Goal: Information Seeking & Learning: Check status

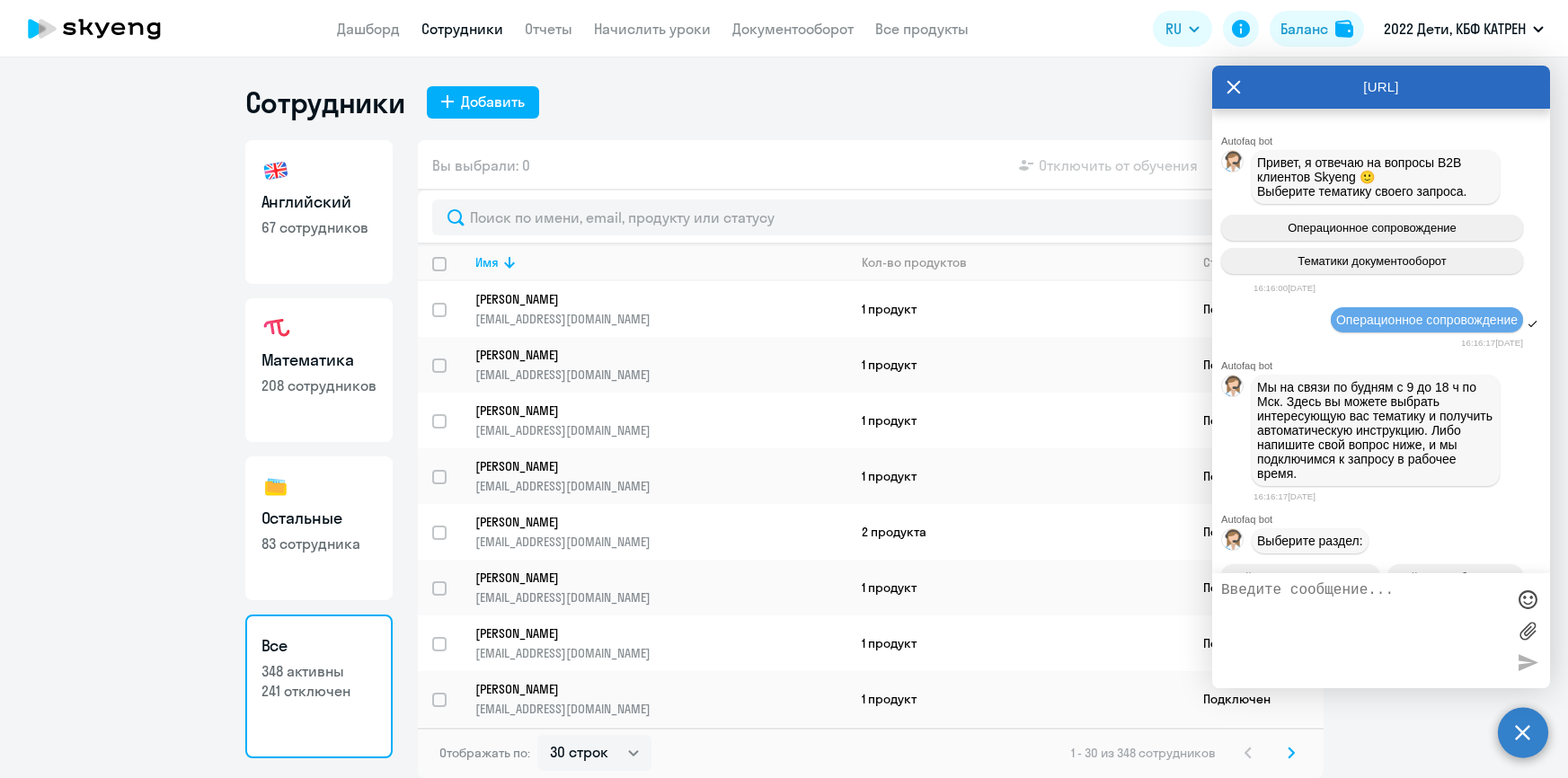
select select "30"
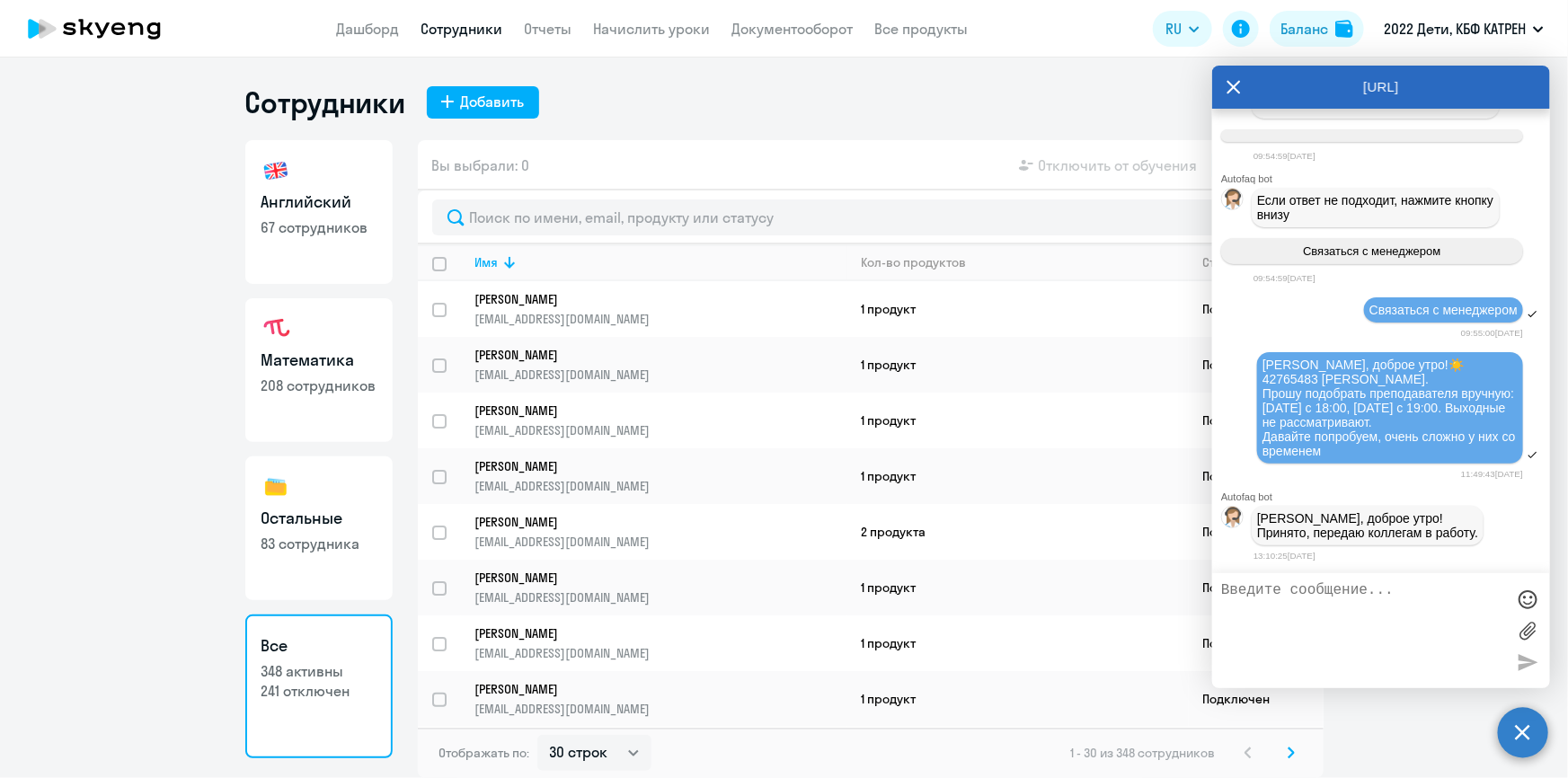
click at [1527, 598] on div at bounding box center [1528, 599] width 27 height 27
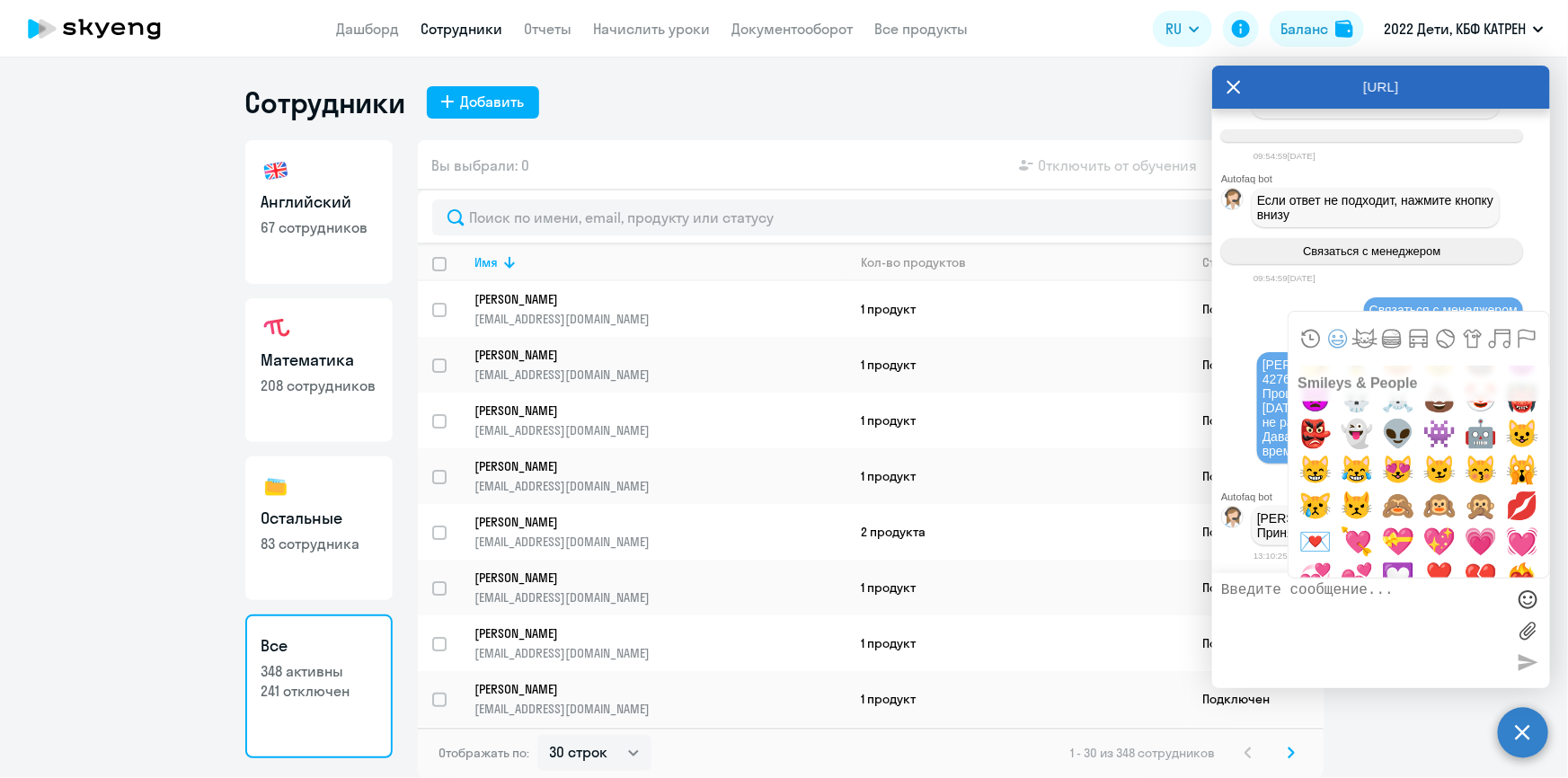
scroll to position [817, 0]
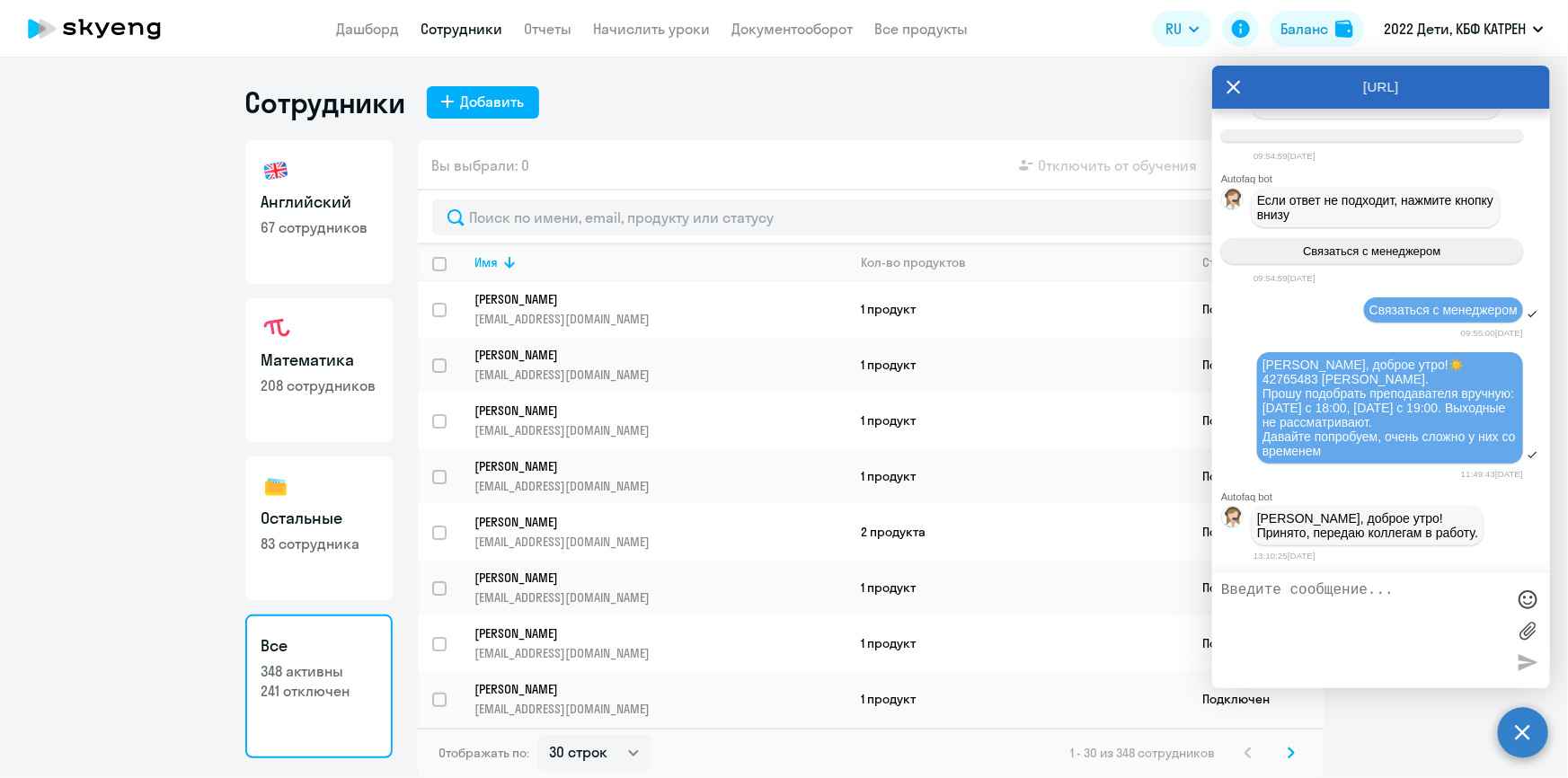
click at [1397, 614] on textarea at bounding box center [1363, 630] width 284 height 97
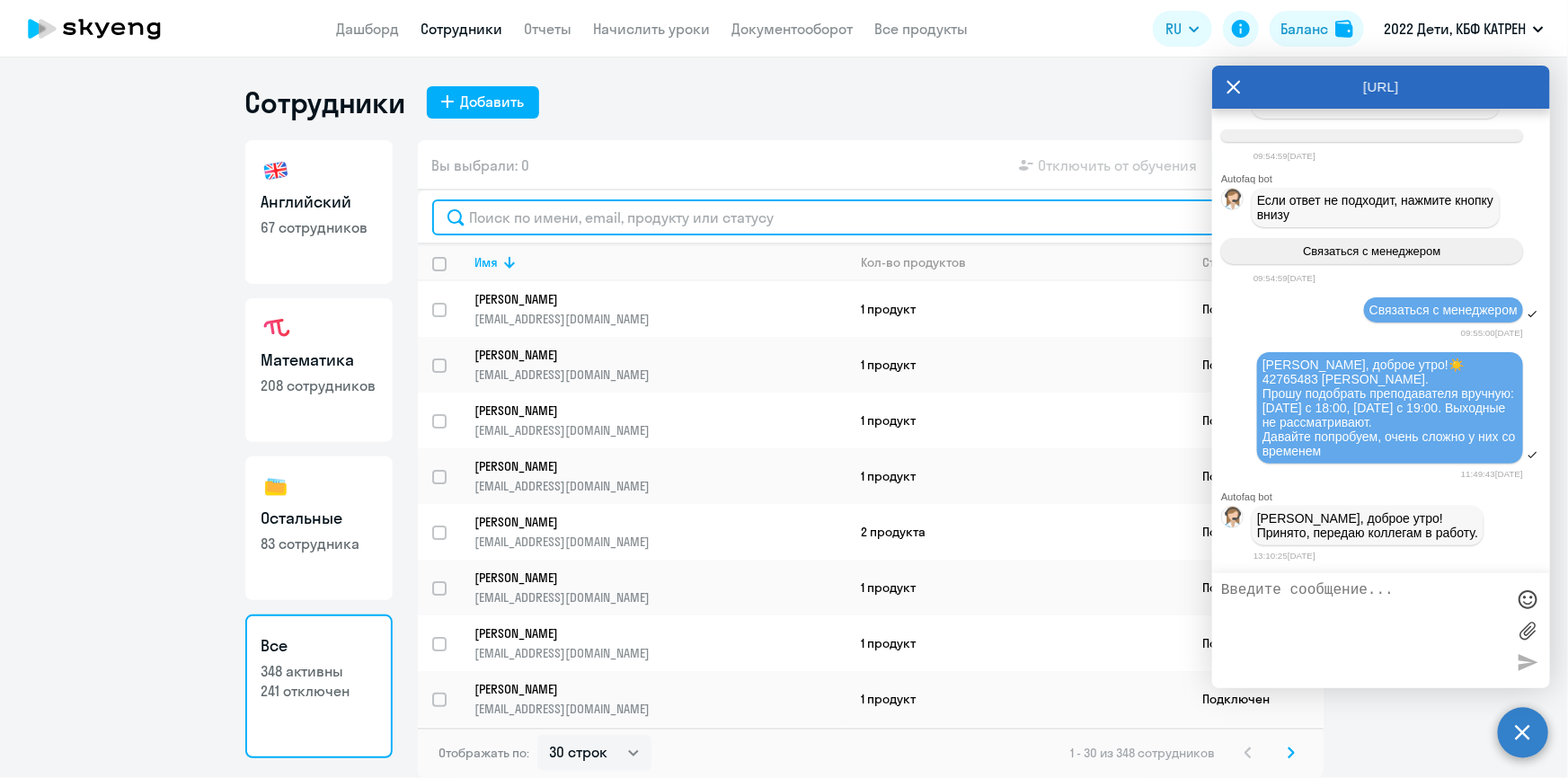
click at [593, 220] on input "text" at bounding box center [870, 218] width 878 height 36
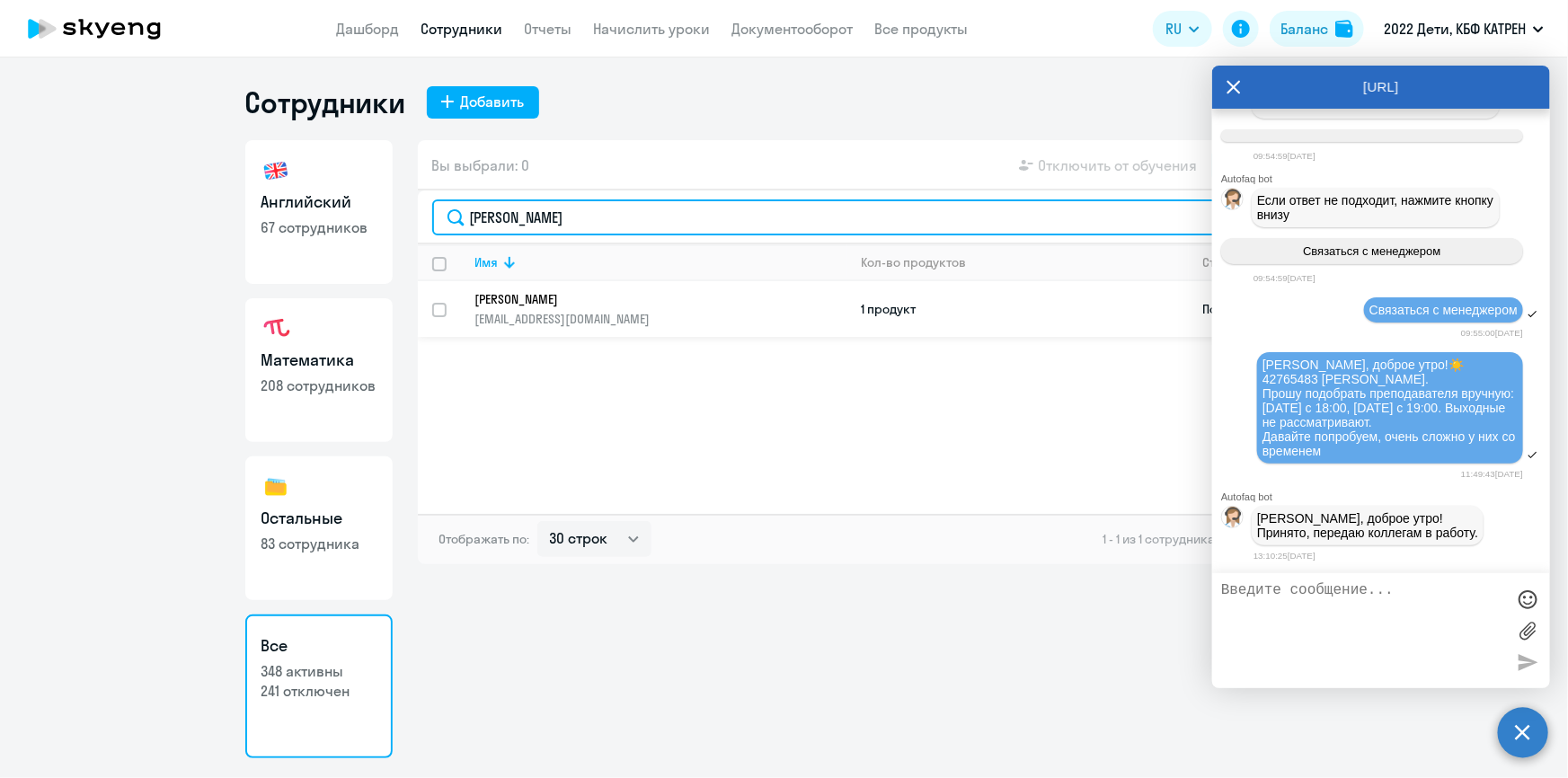
type input "[PERSON_NAME]"
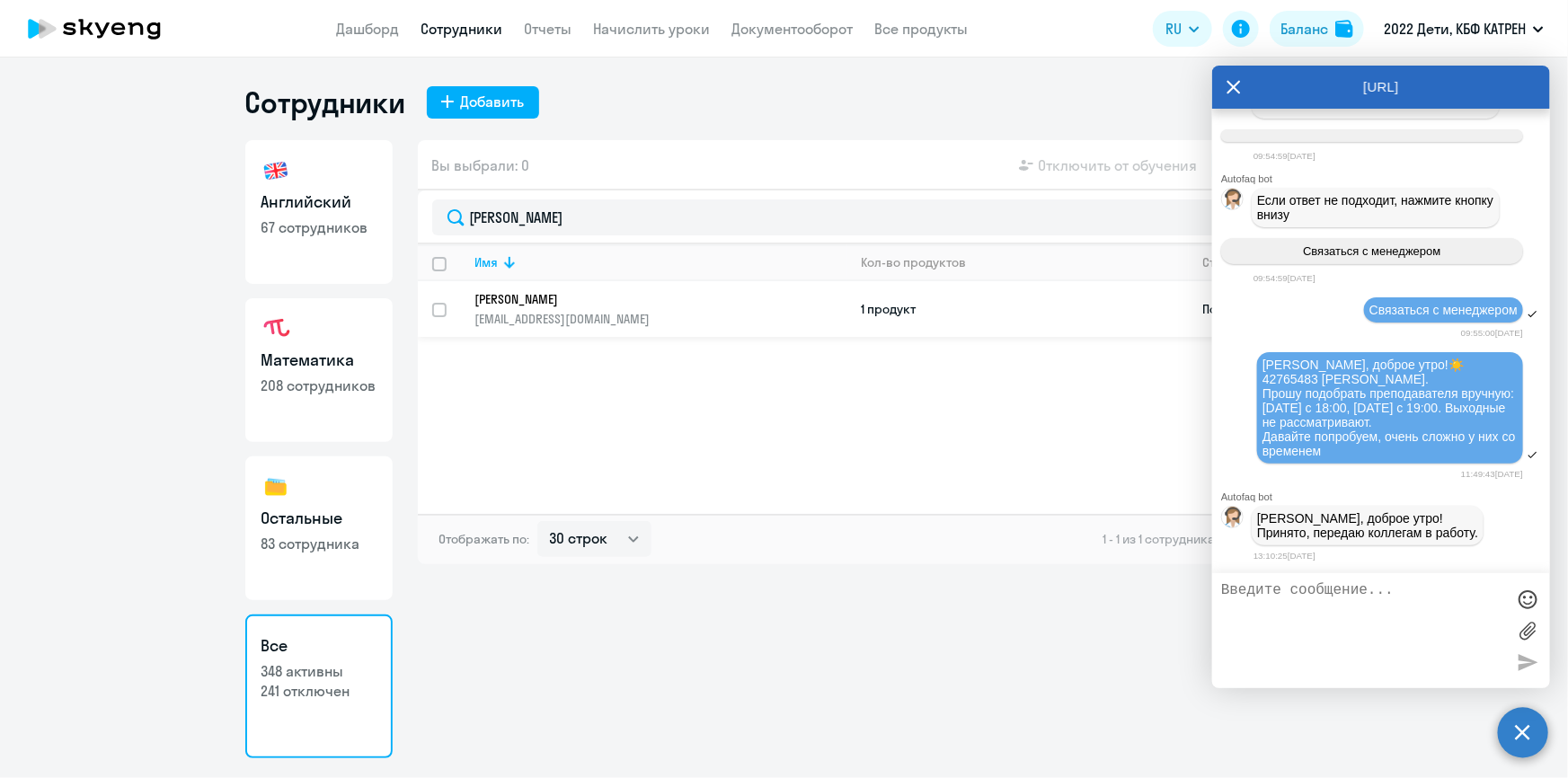
click at [584, 305] on p "[PERSON_NAME]" at bounding box center [649, 299] width 347 height 16
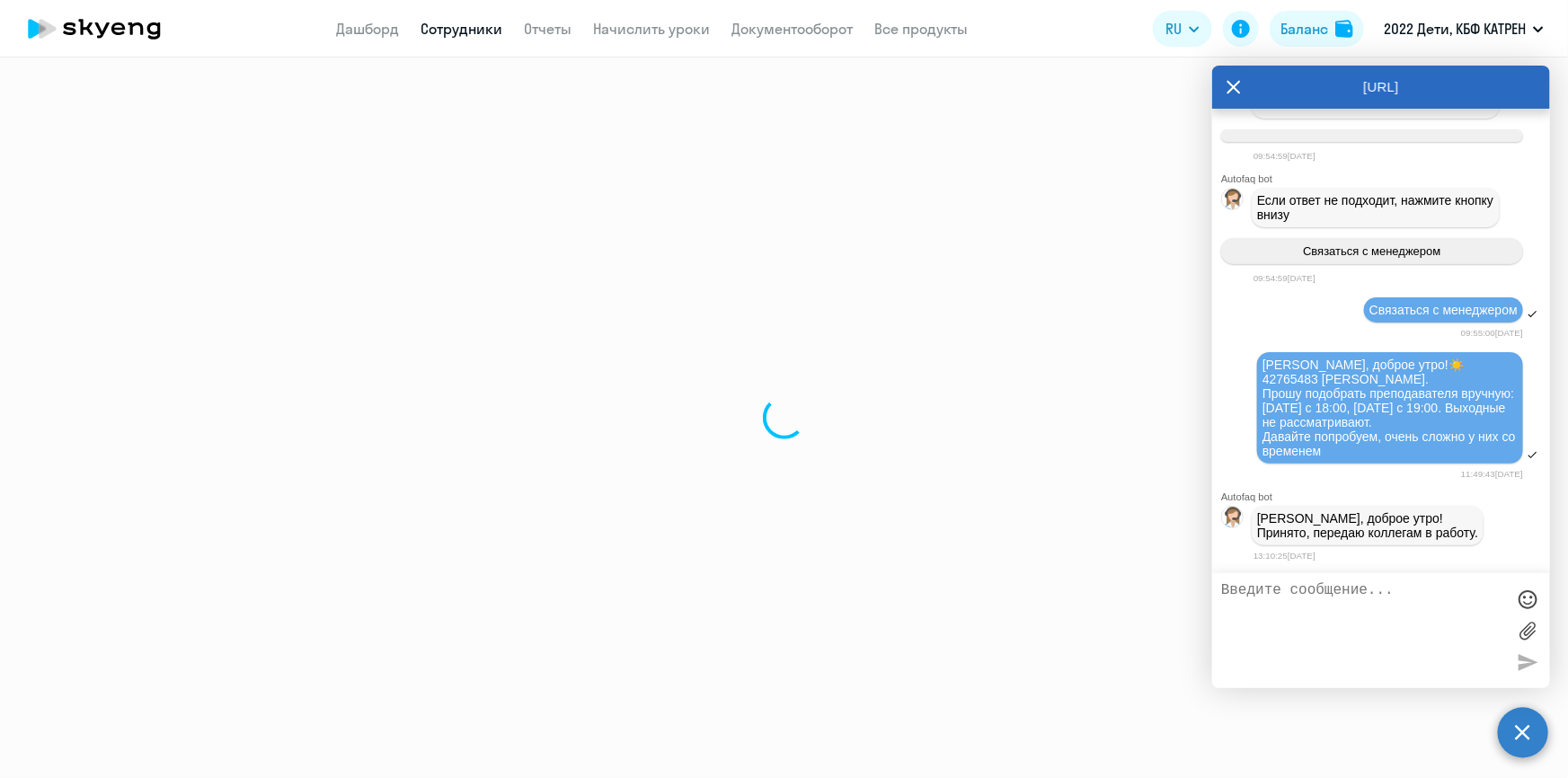
select select "others"
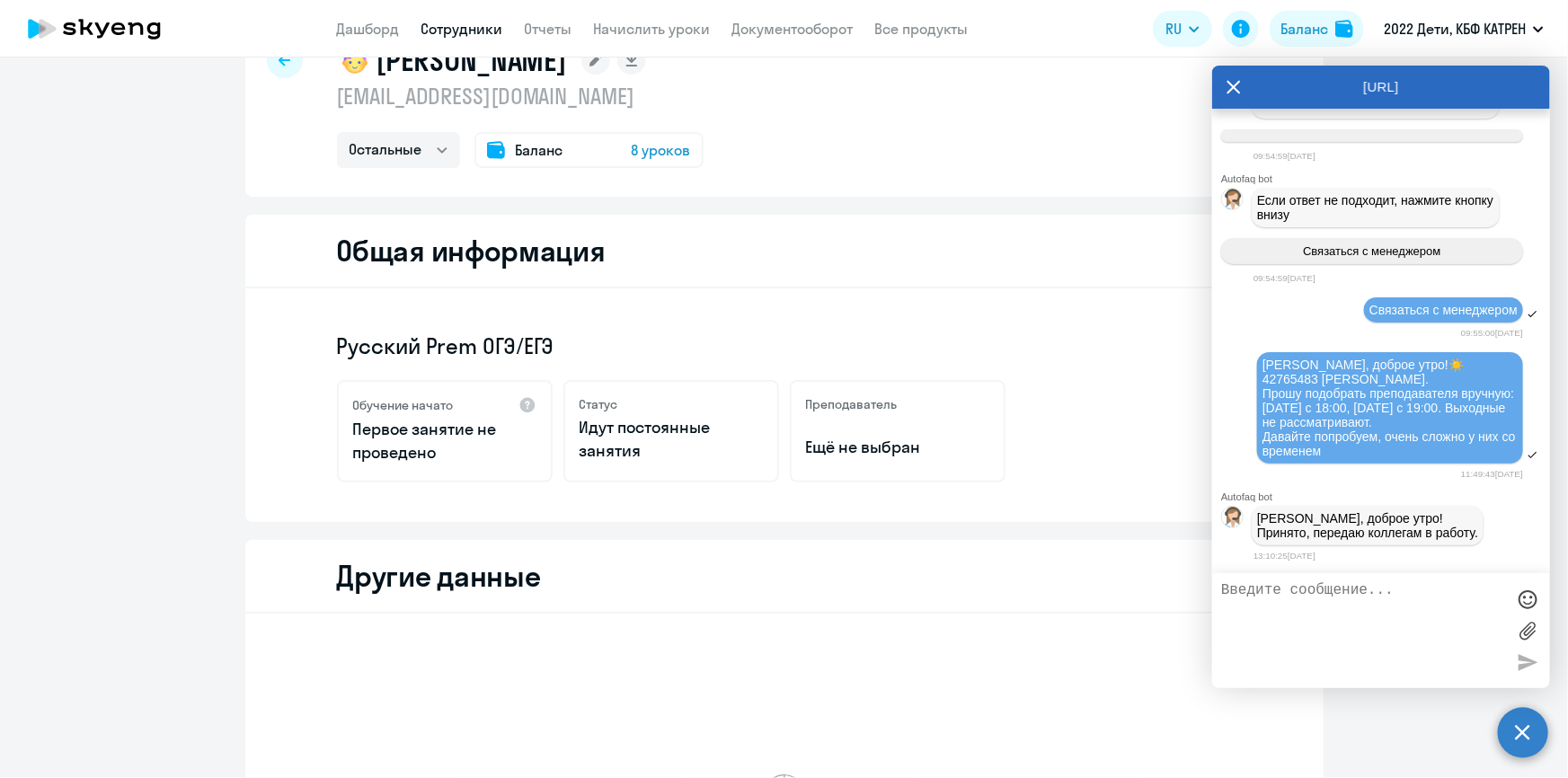
scroll to position [408, 0]
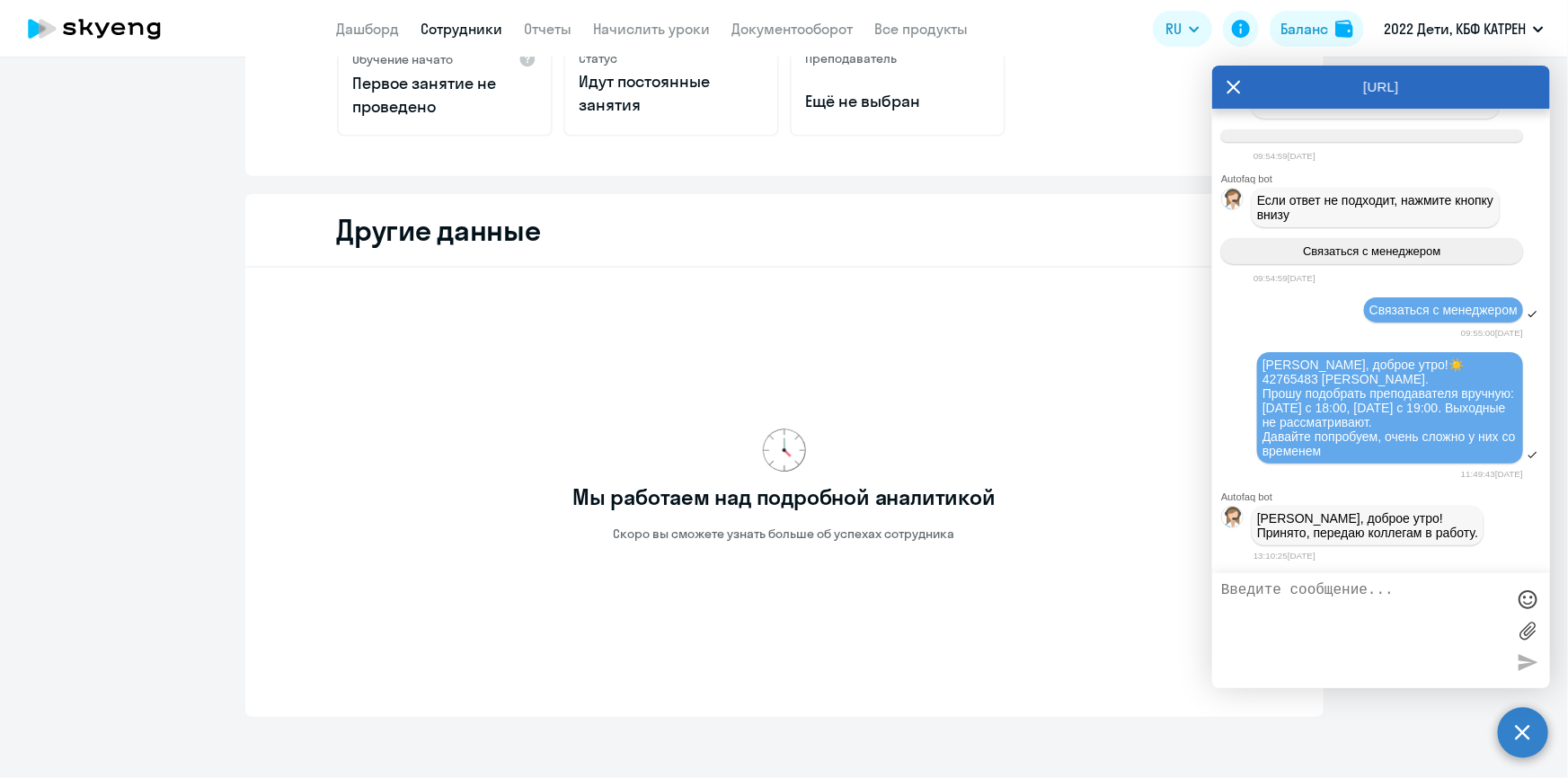
click at [439, 33] on link "Сотрудники" at bounding box center [462, 29] width 81 height 18
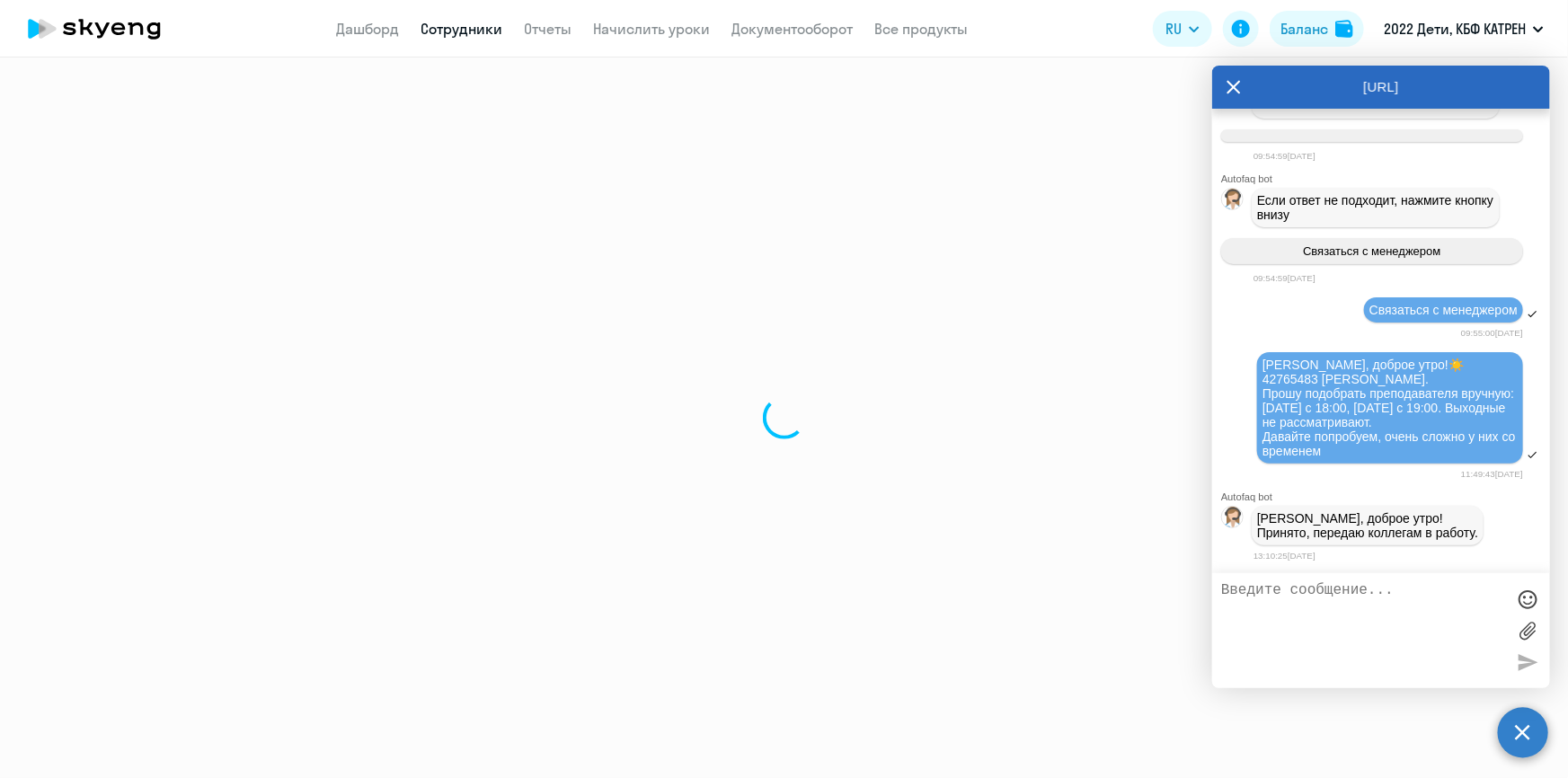
select select "30"
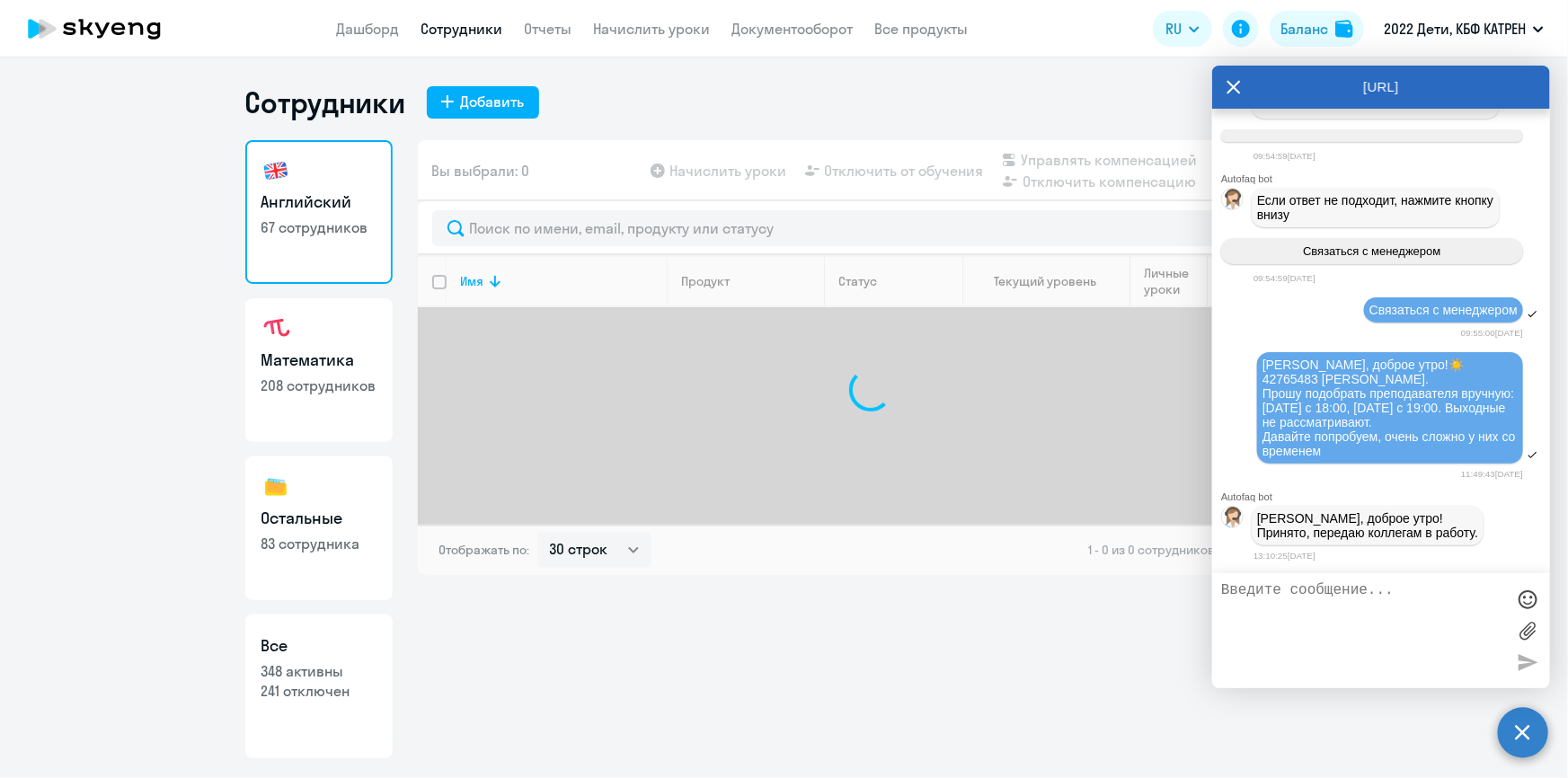
drag, startPoint x: 348, startPoint y: 689, endPoint x: 414, endPoint y: 604, distance: 107.6
click at [349, 688] on p "241 отключен" at bounding box center [318, 691] width 115 height 20
select select "30"
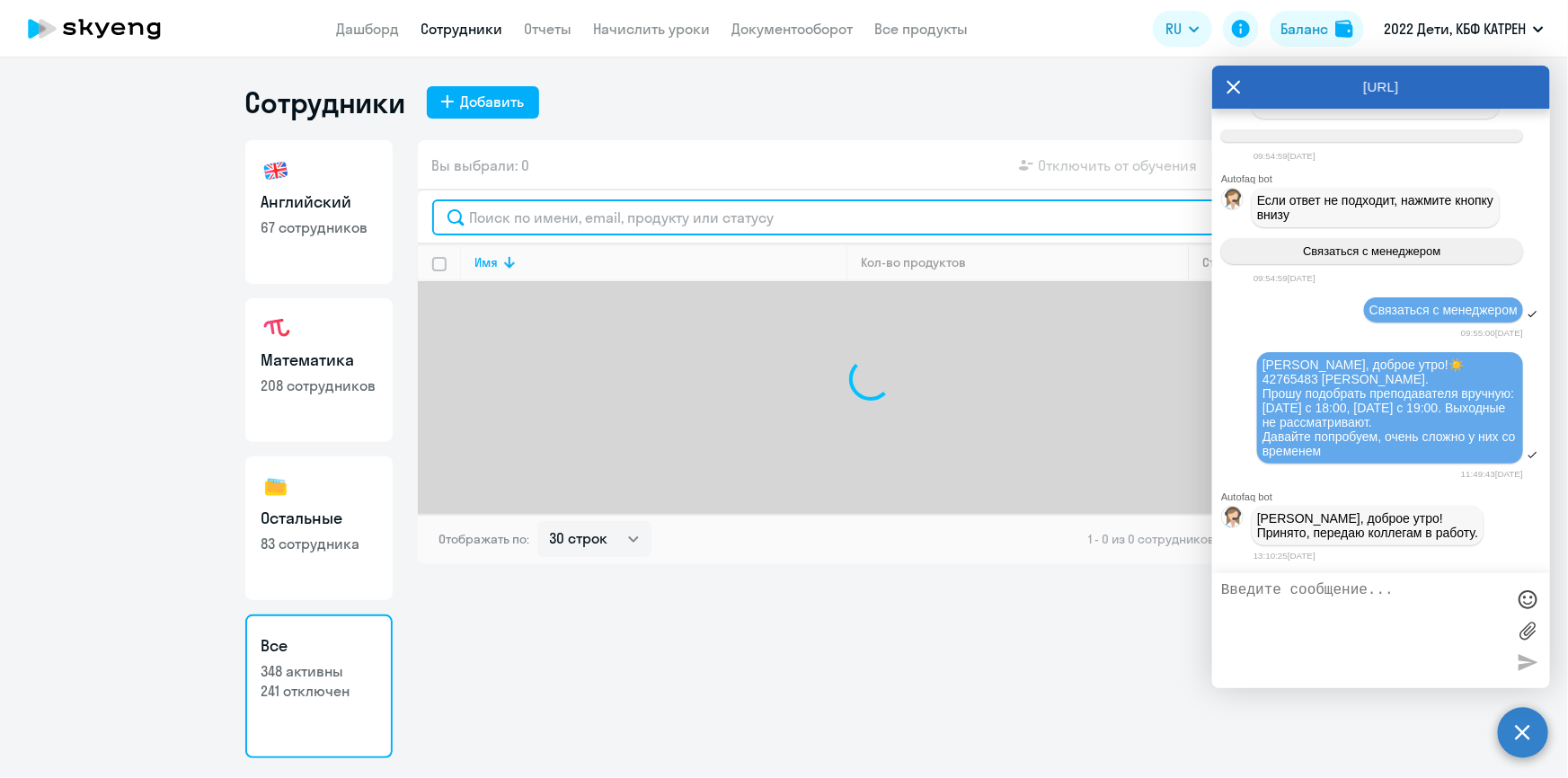
click at [535, 222] on input "text" at bounding box center [870, 218] width 878 height 36
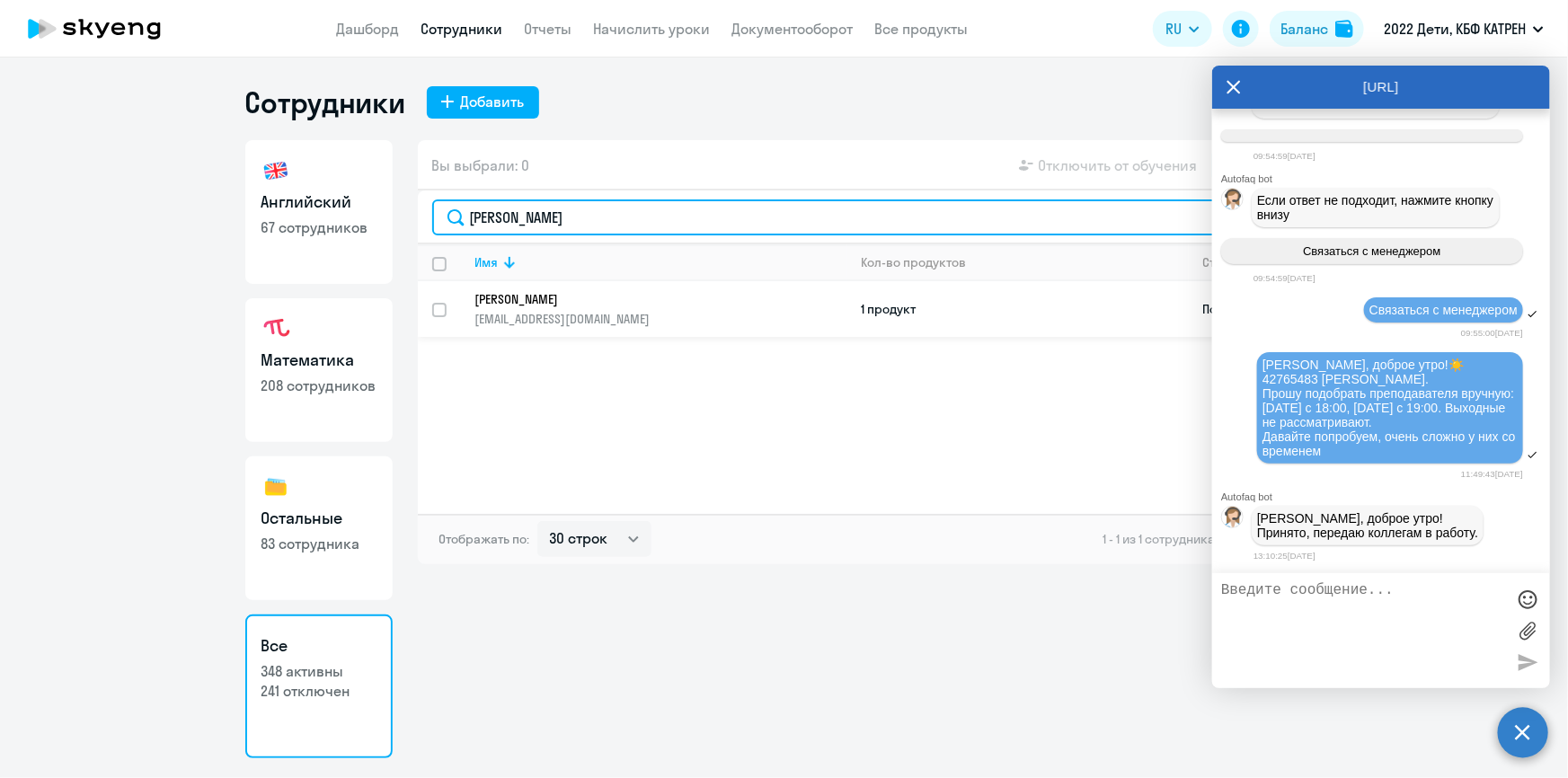
type input "[PERSON_NAME]"
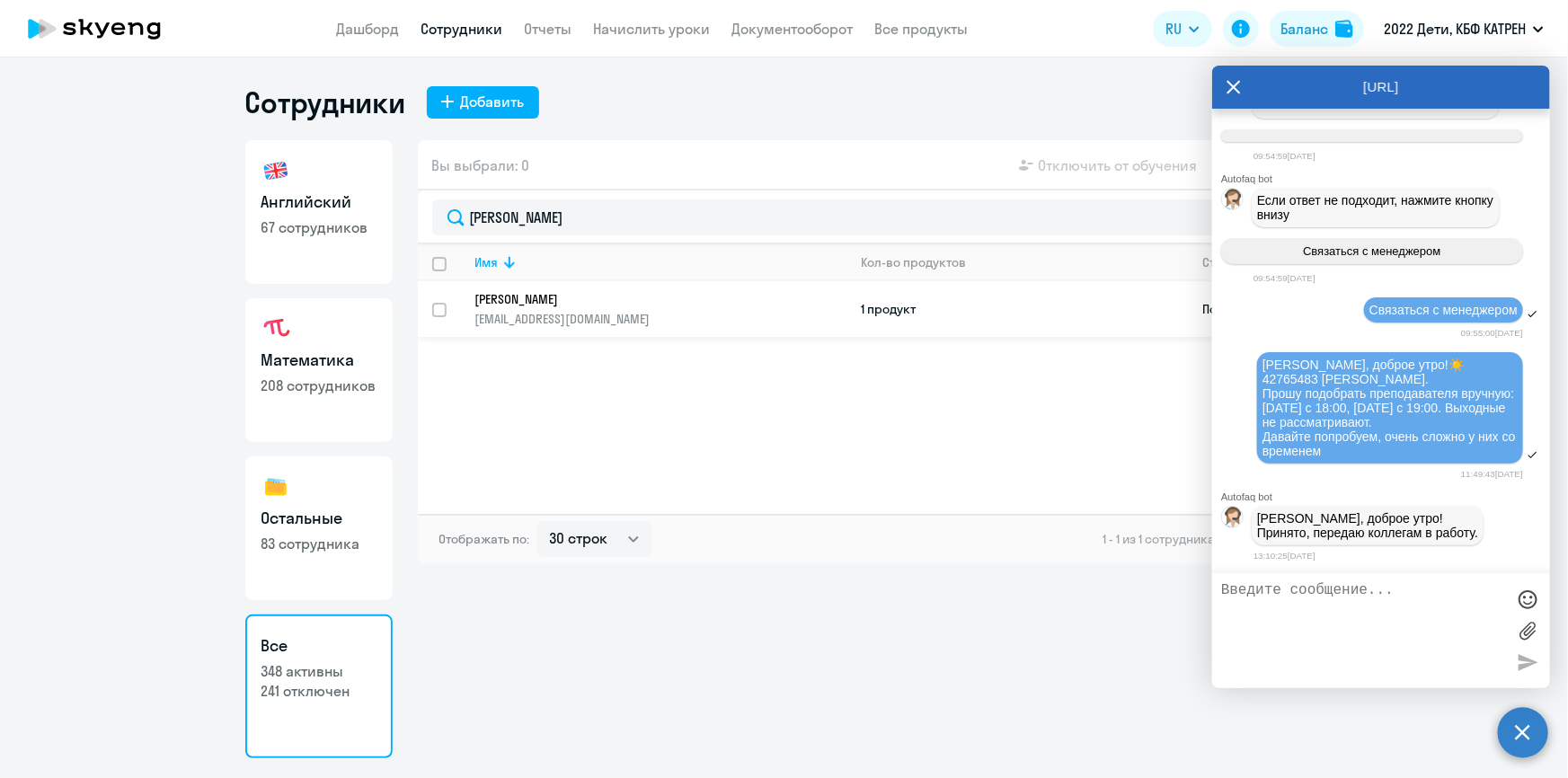
click at [540, 292] on p "[PERSON_NAME]" at bounding box center [649, 299] width 347 height 16
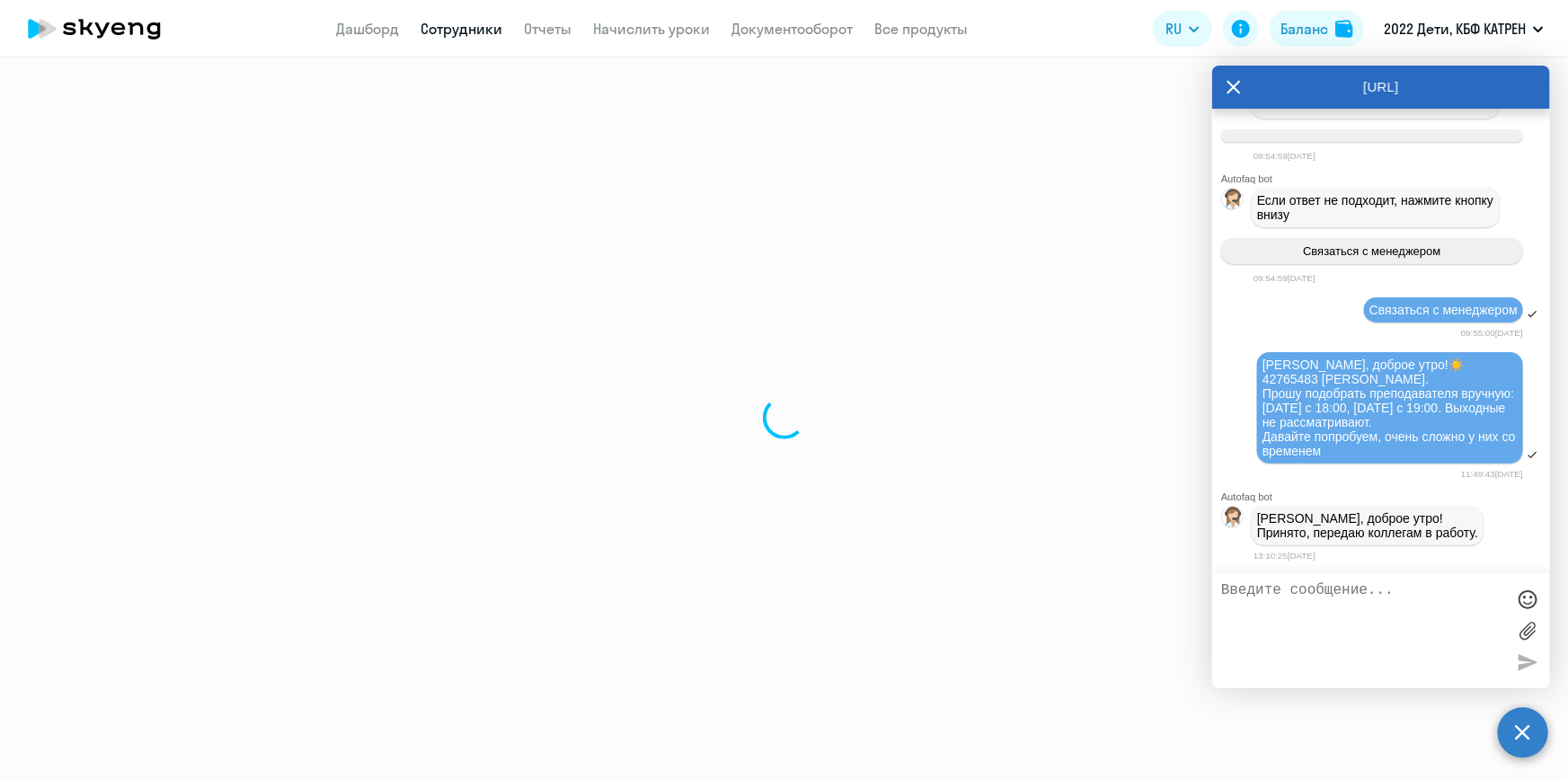
select select "math"
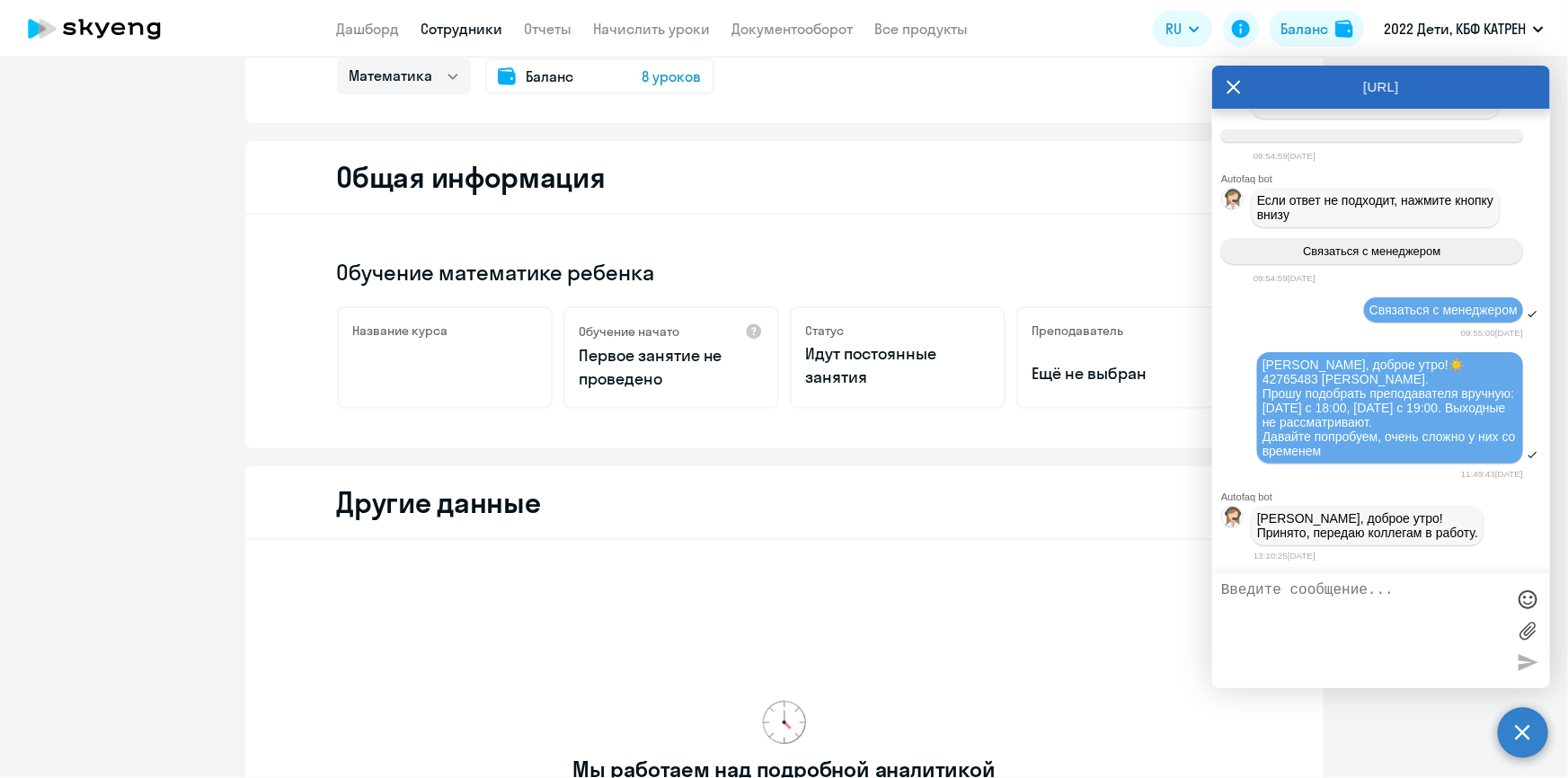
scroll to position [408, 0]
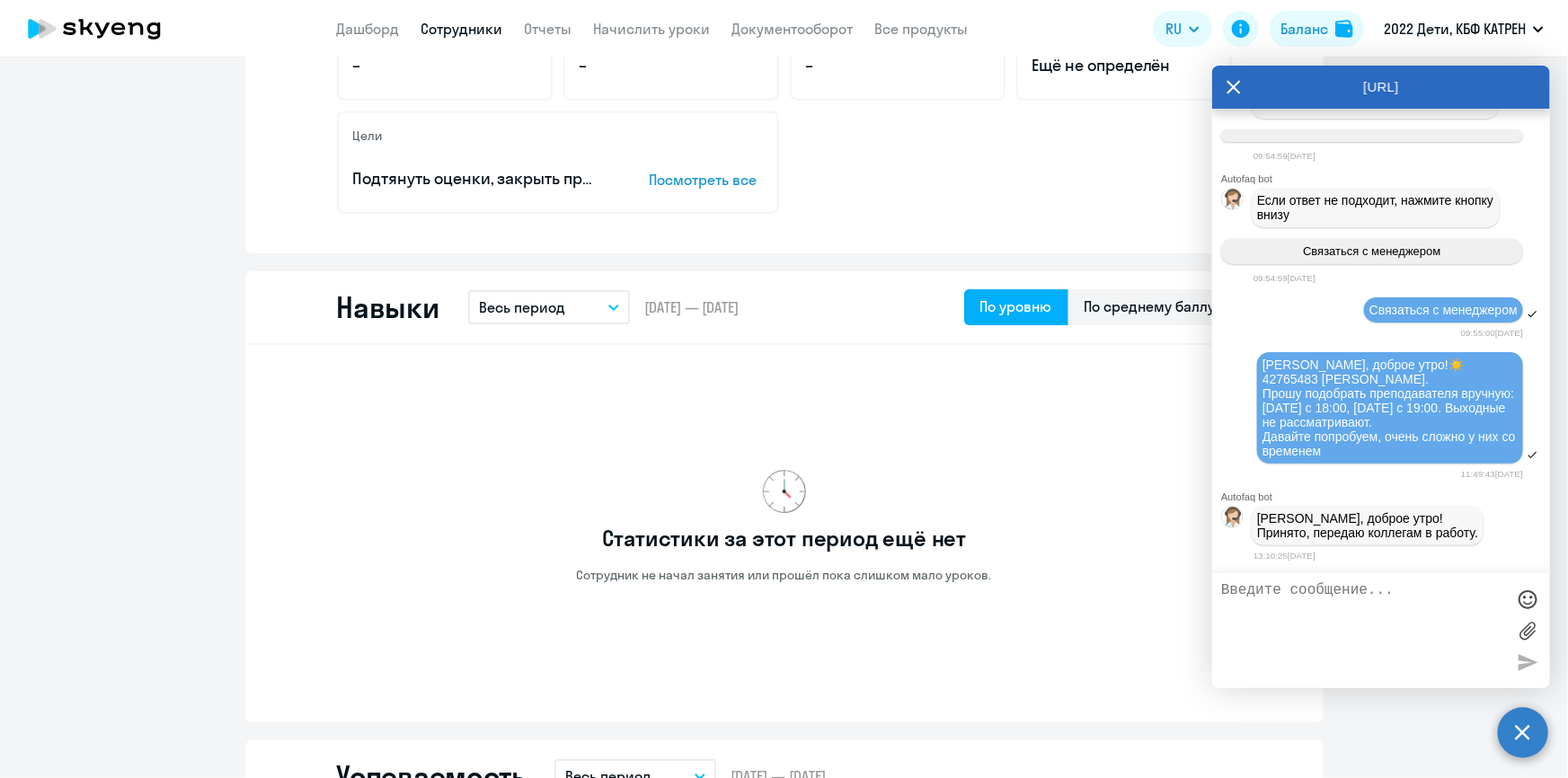
click at [421, 18] on app-menu-item-link "Сотрудники" at bounding box center [462, 29] width 81 height 23
click at [437, 29] on link "Сотрудники" at bounding box center [462, 29] width 81 height 18
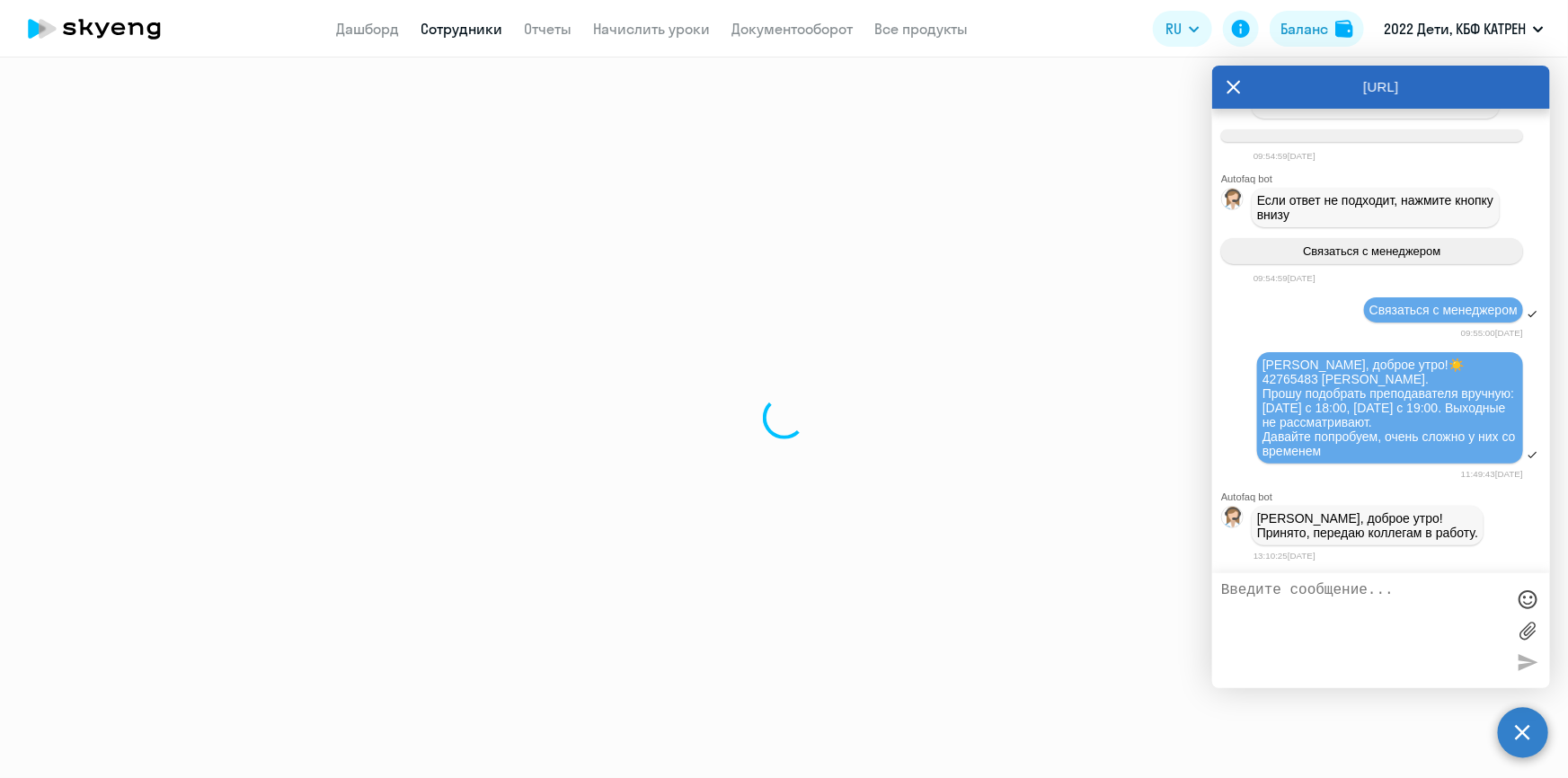
select select "30"
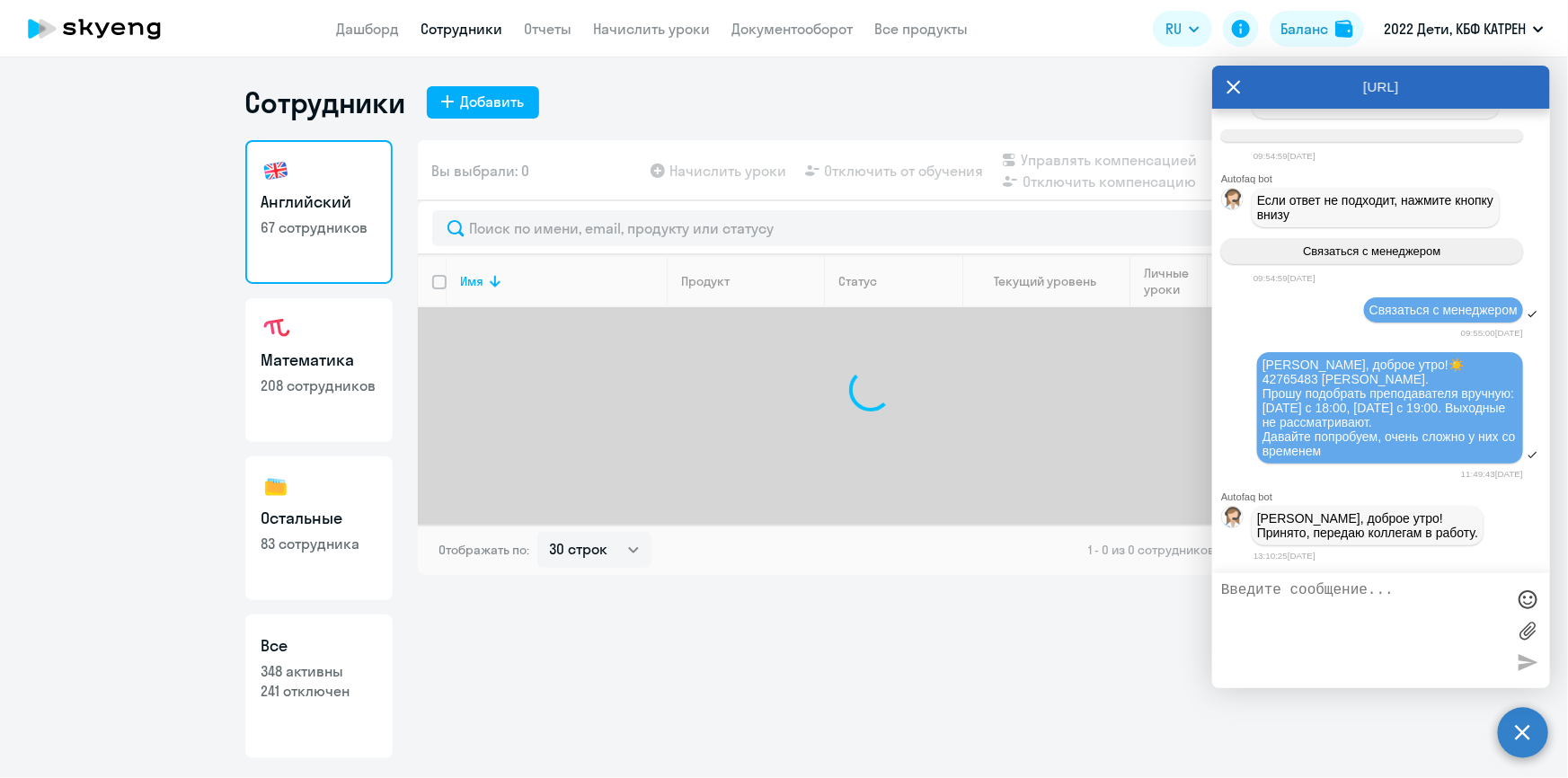
click at [293, 722] on link "Все 348 активны 241 отключен" at bounding box center [318, 686] width 147 height 144
select select "30"
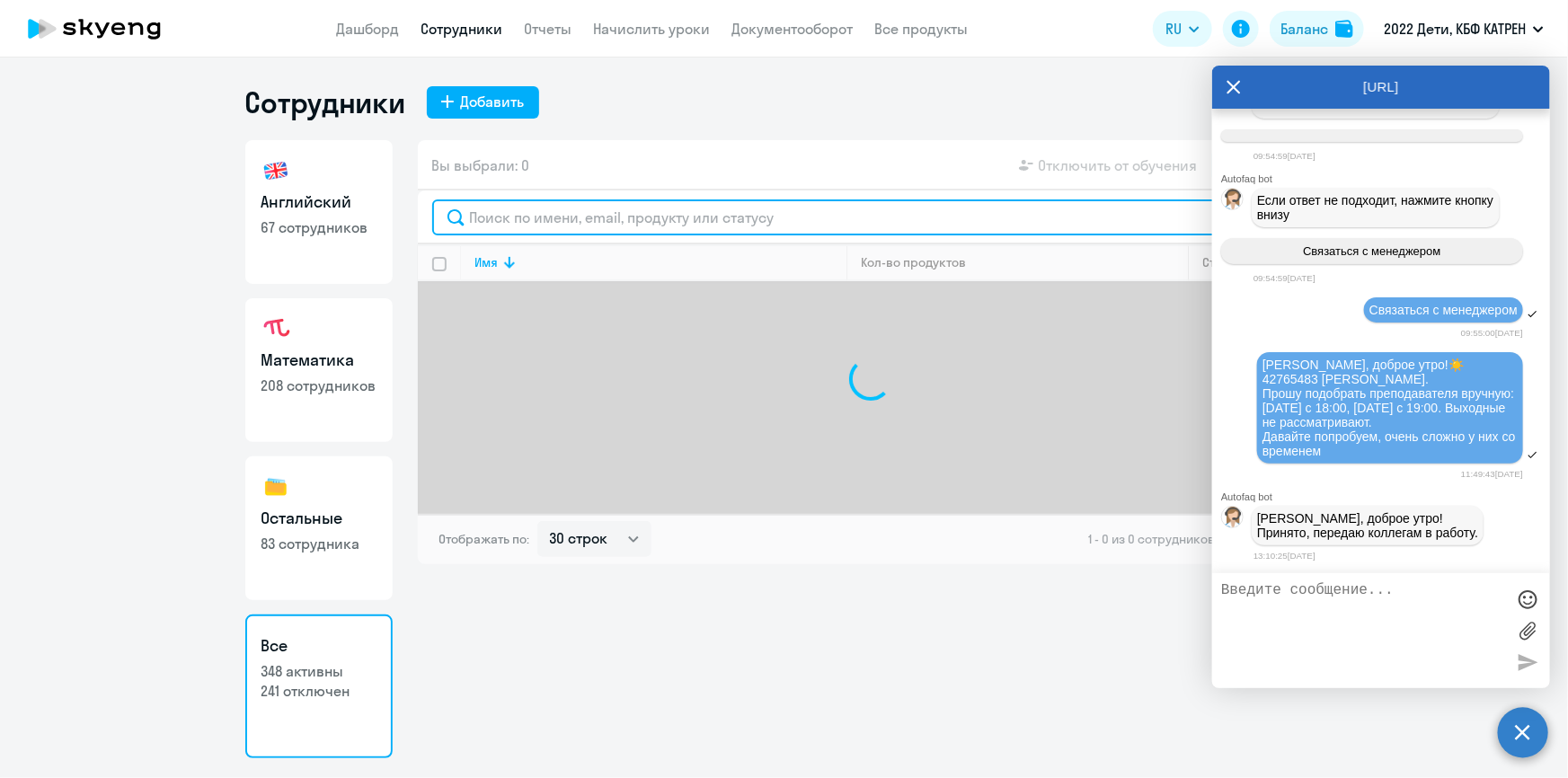
click at [541, 220] on input "text" at bounding box center [870, 218] width 878 height 36
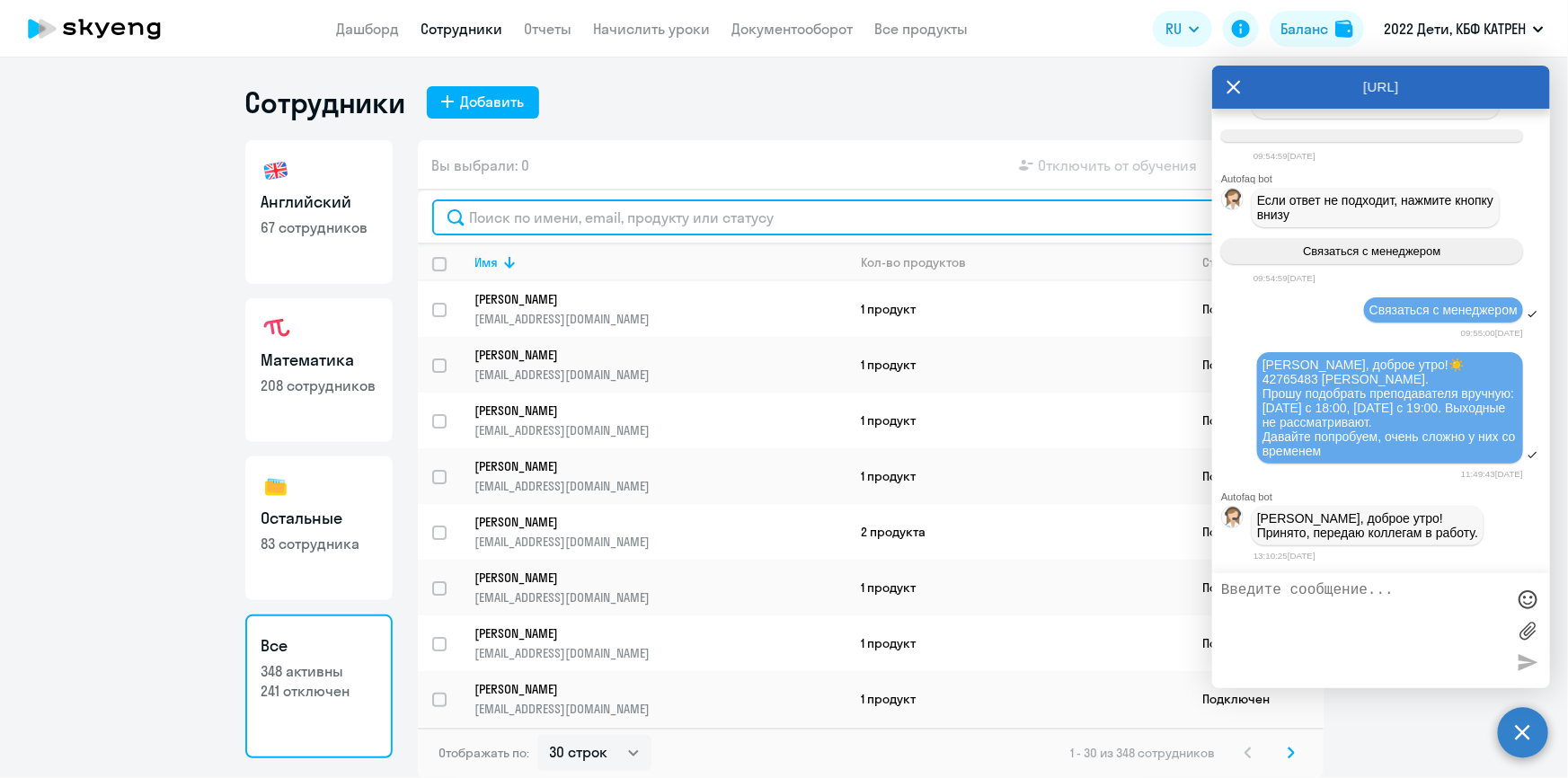
click at [509, 220] on input "text" at bounding box center [870, 218] width 878 height 36
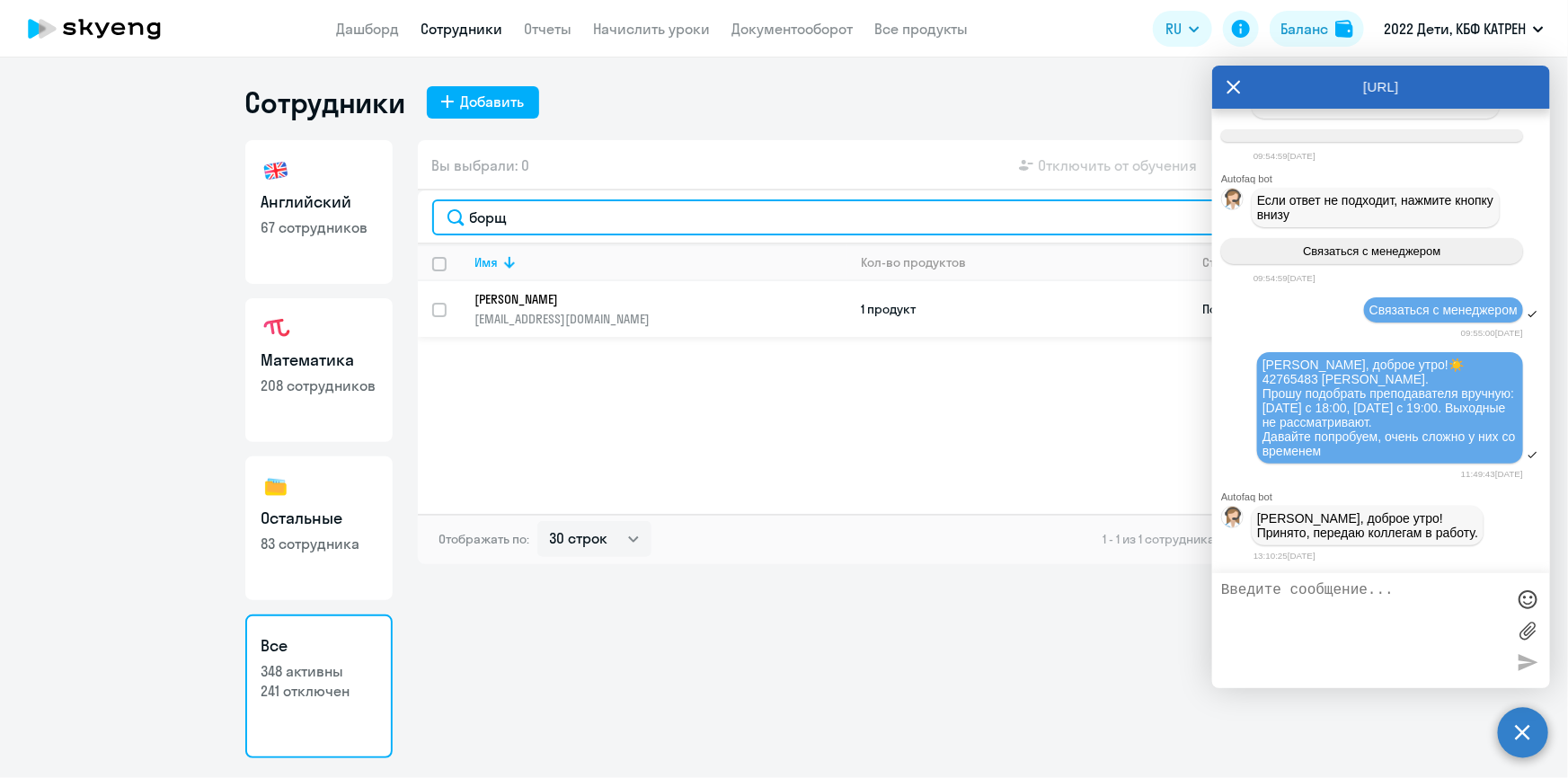
type input "борщ"
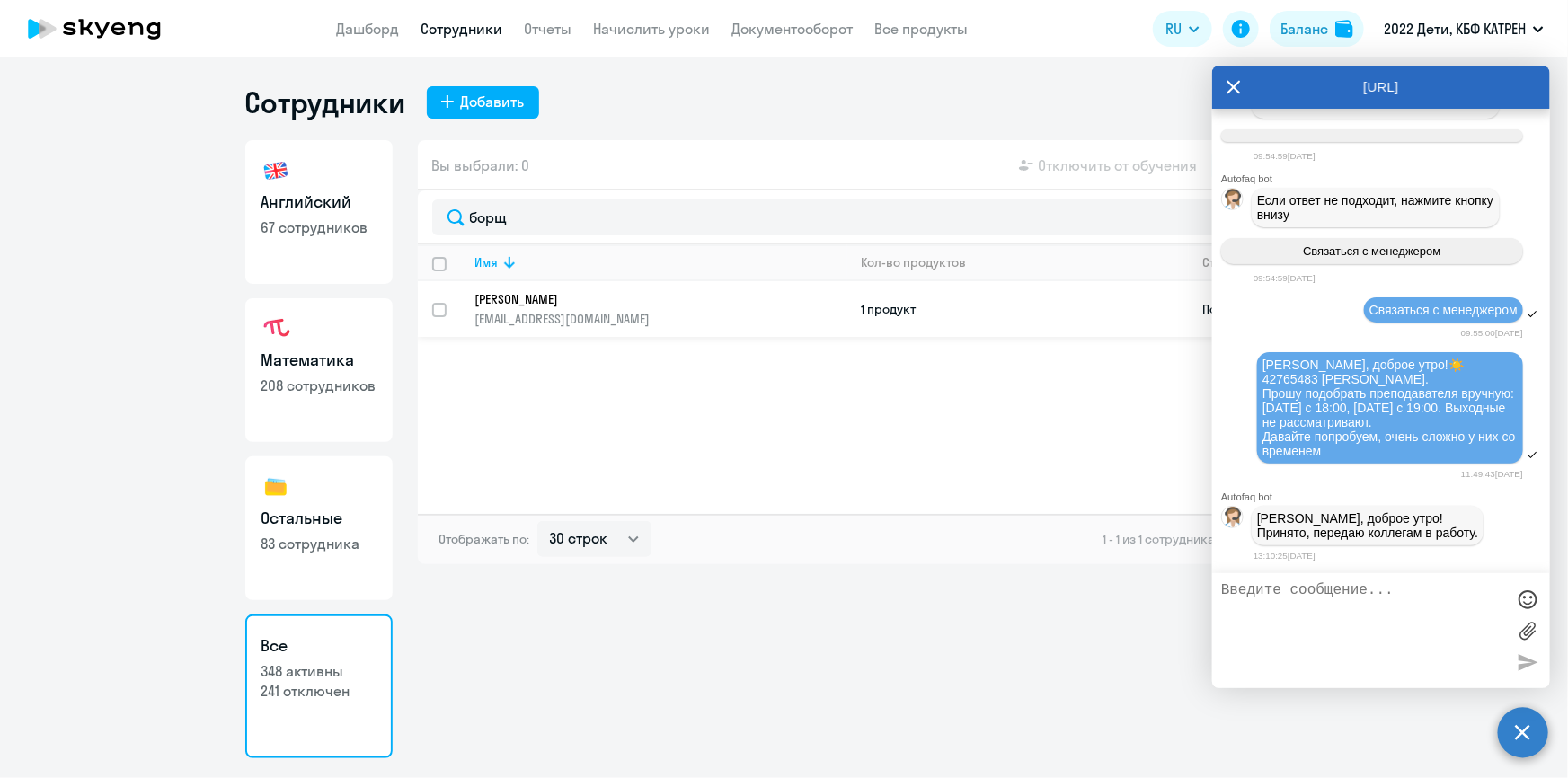
click at [557, 298] on p "[PERSON_NAME]" at bounding box center [649, 299] width 347 height 16
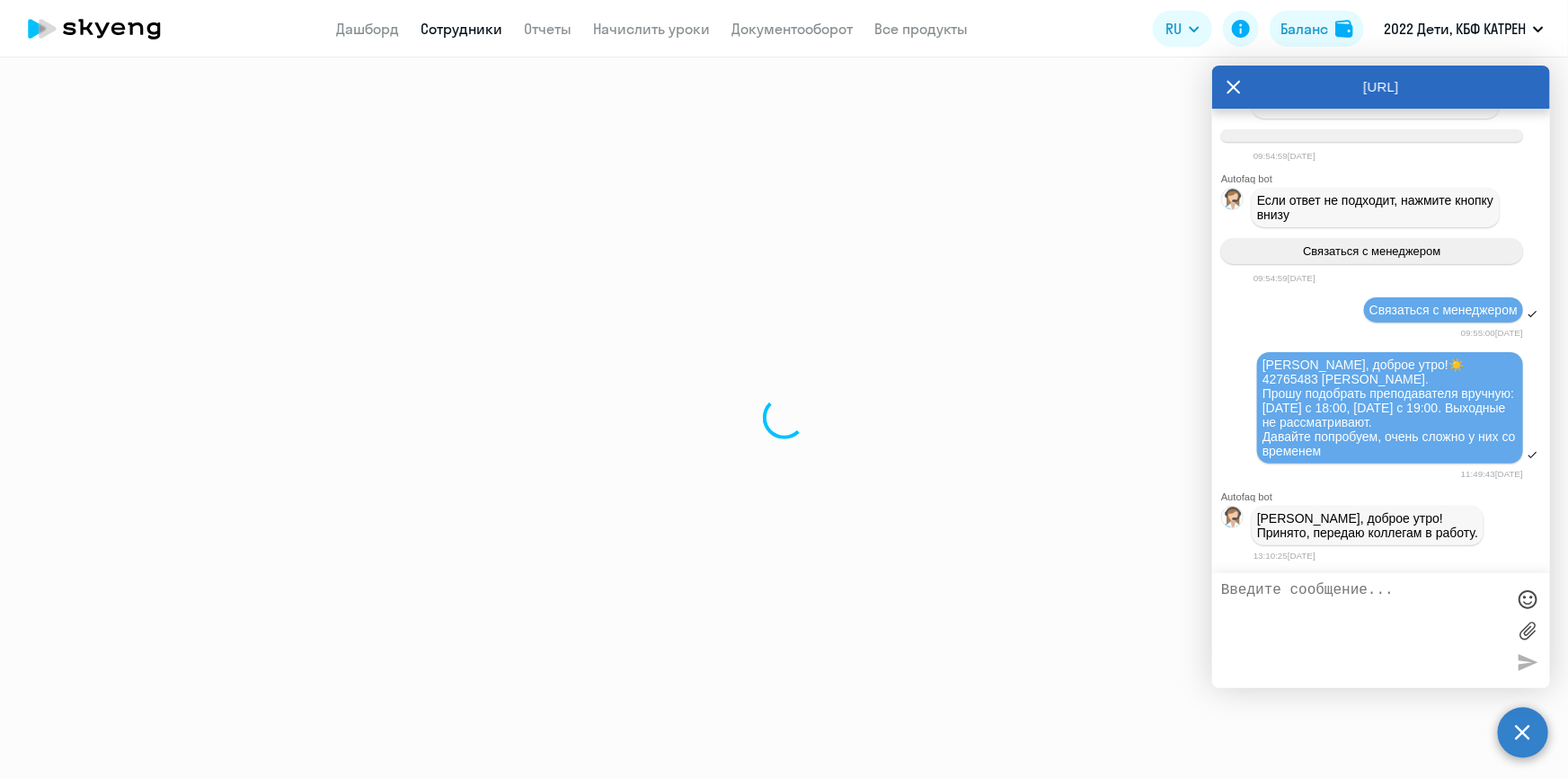
select select "english"
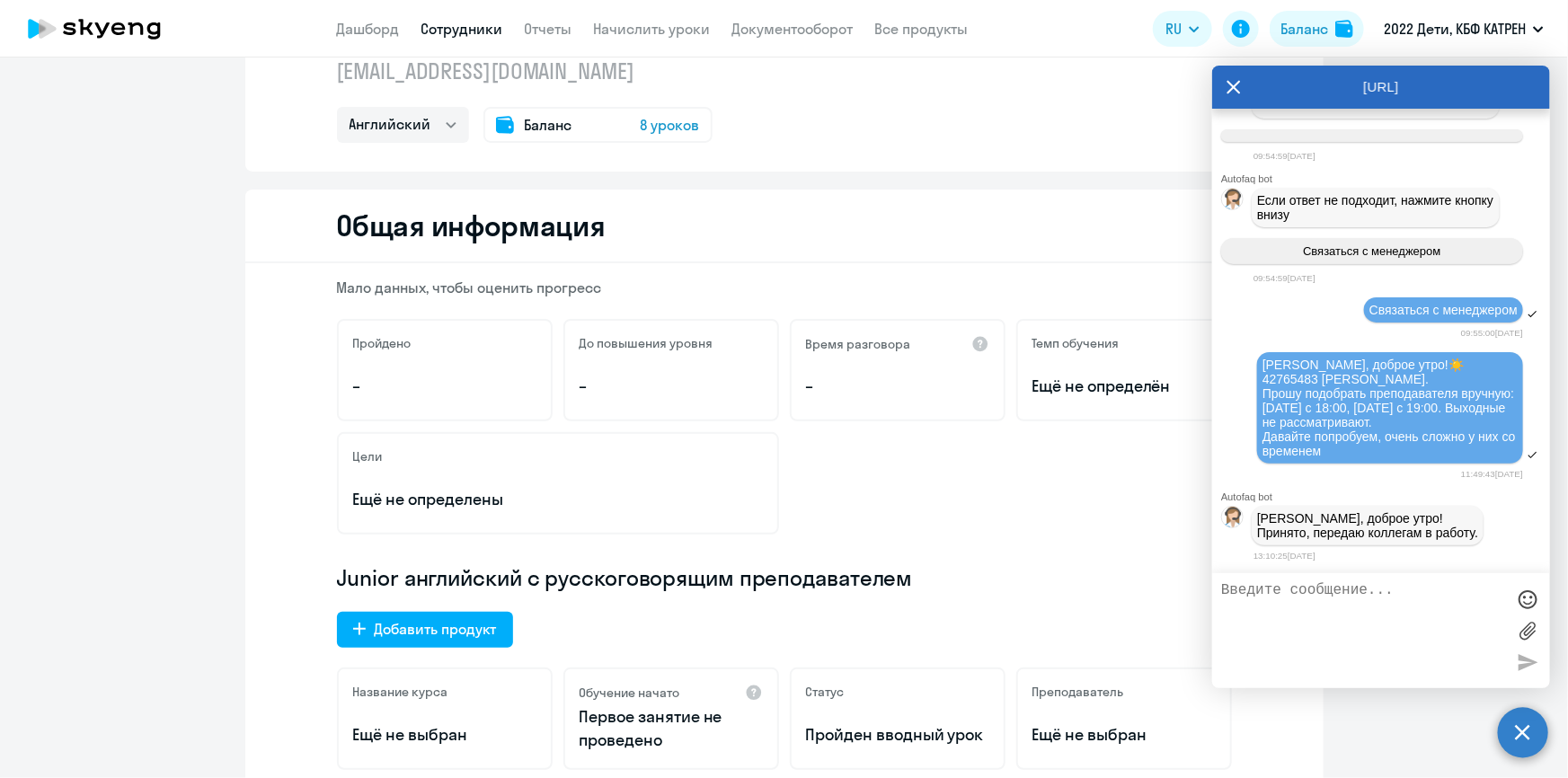
scroll to position [81, 0]
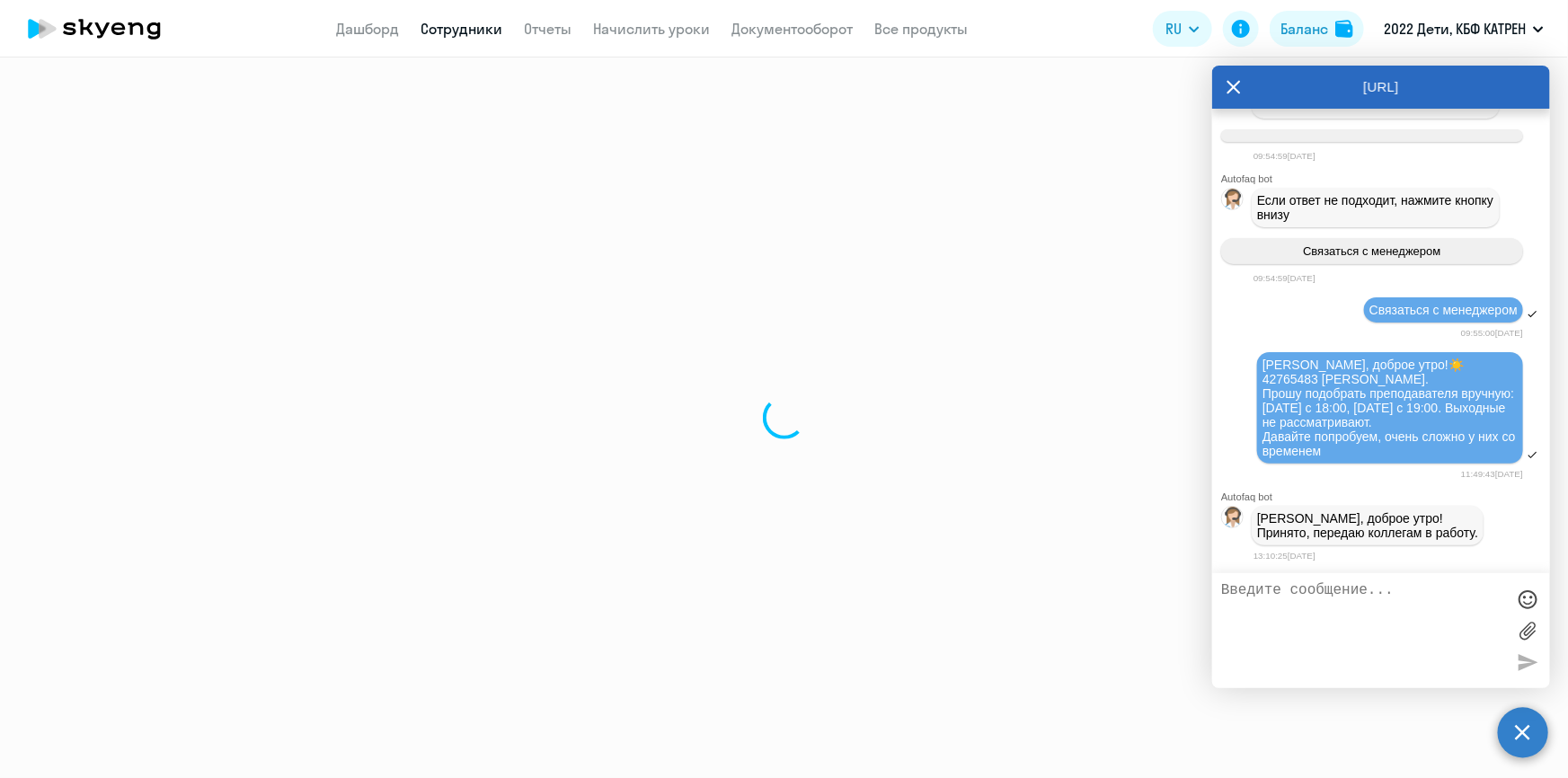
select select "30"
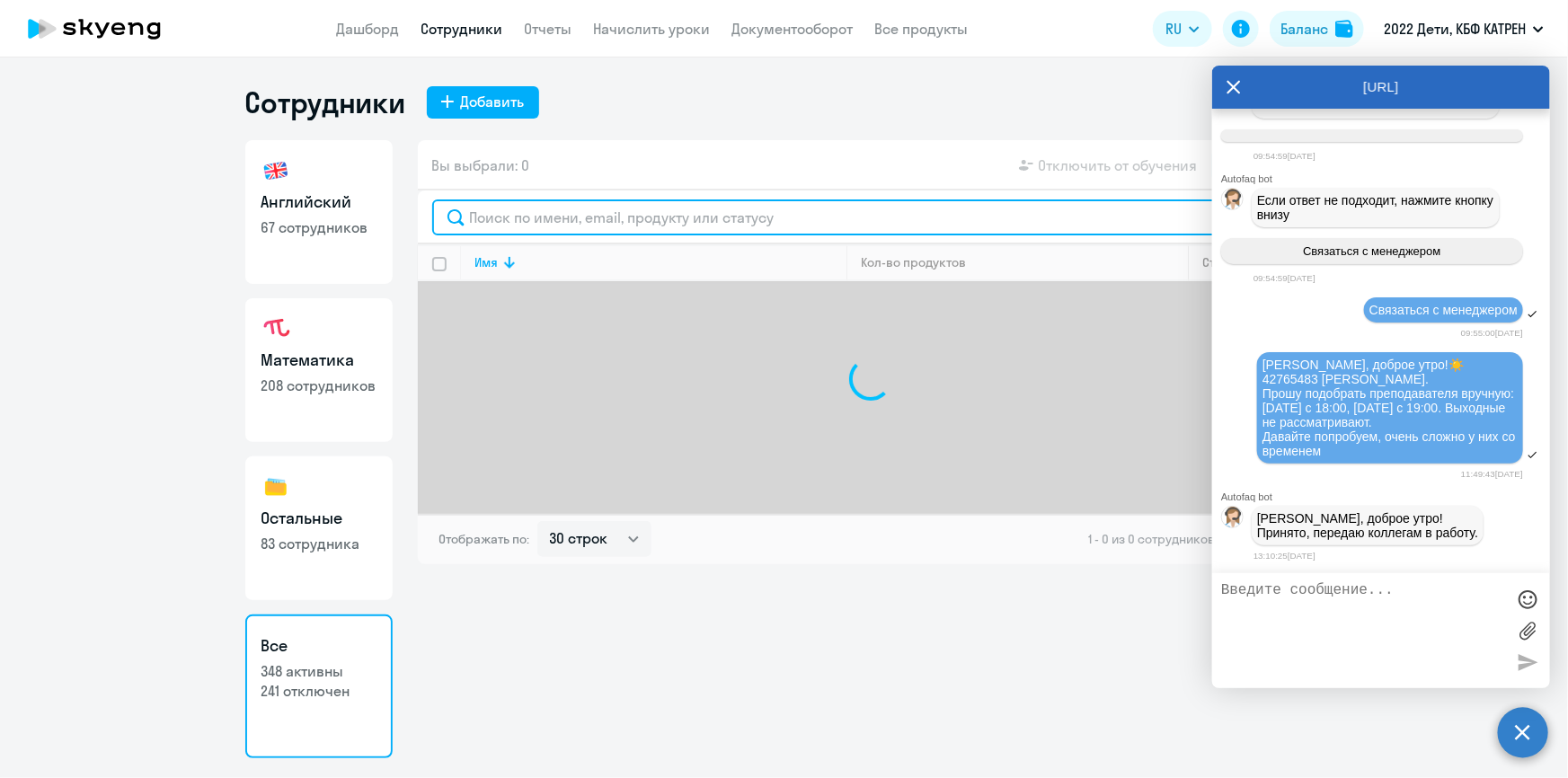
click at [507, 224] on input "text" at bounding box center [870, 218] width 878 height 36
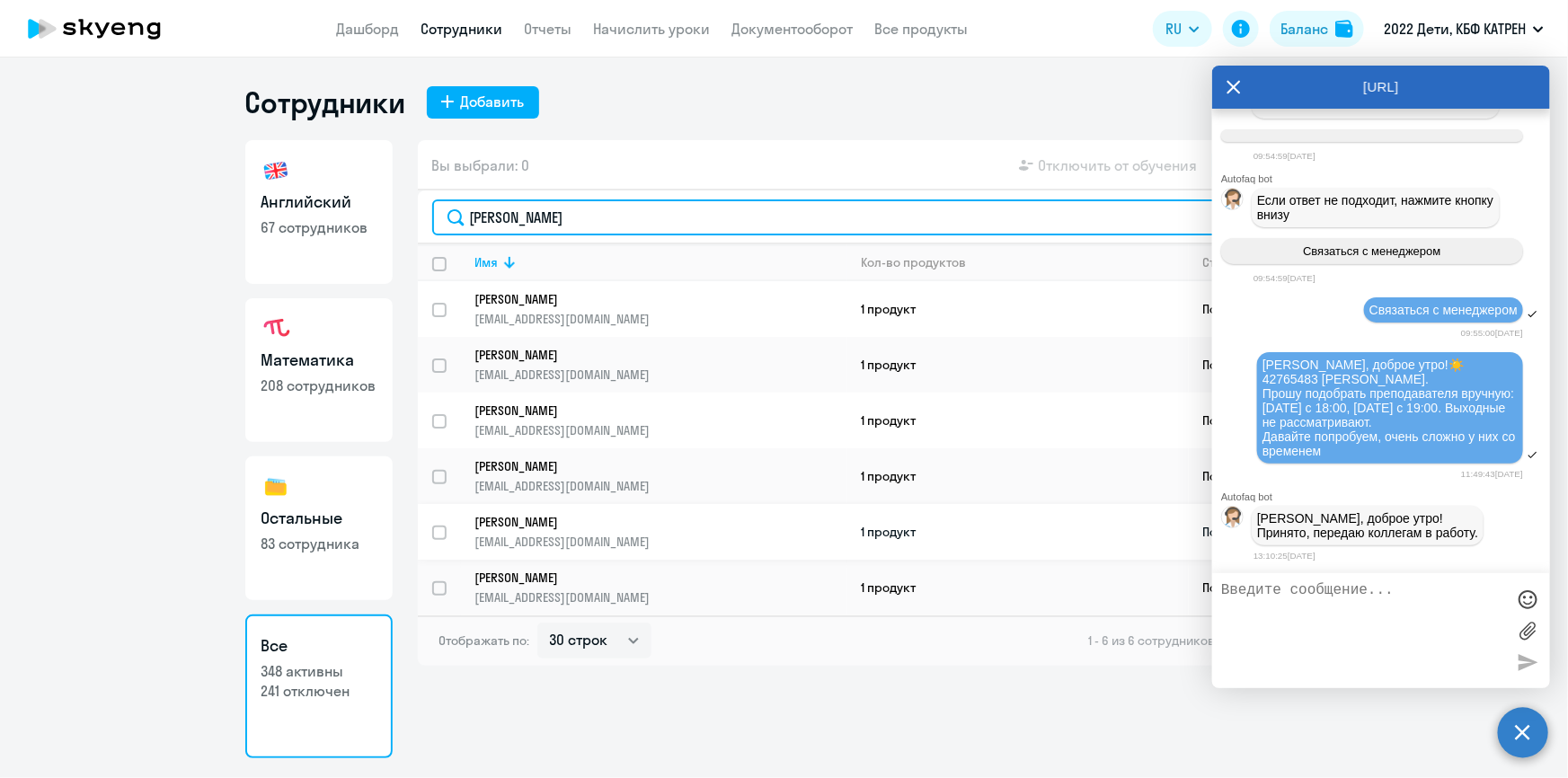
type input "[PERSON_NAME]"
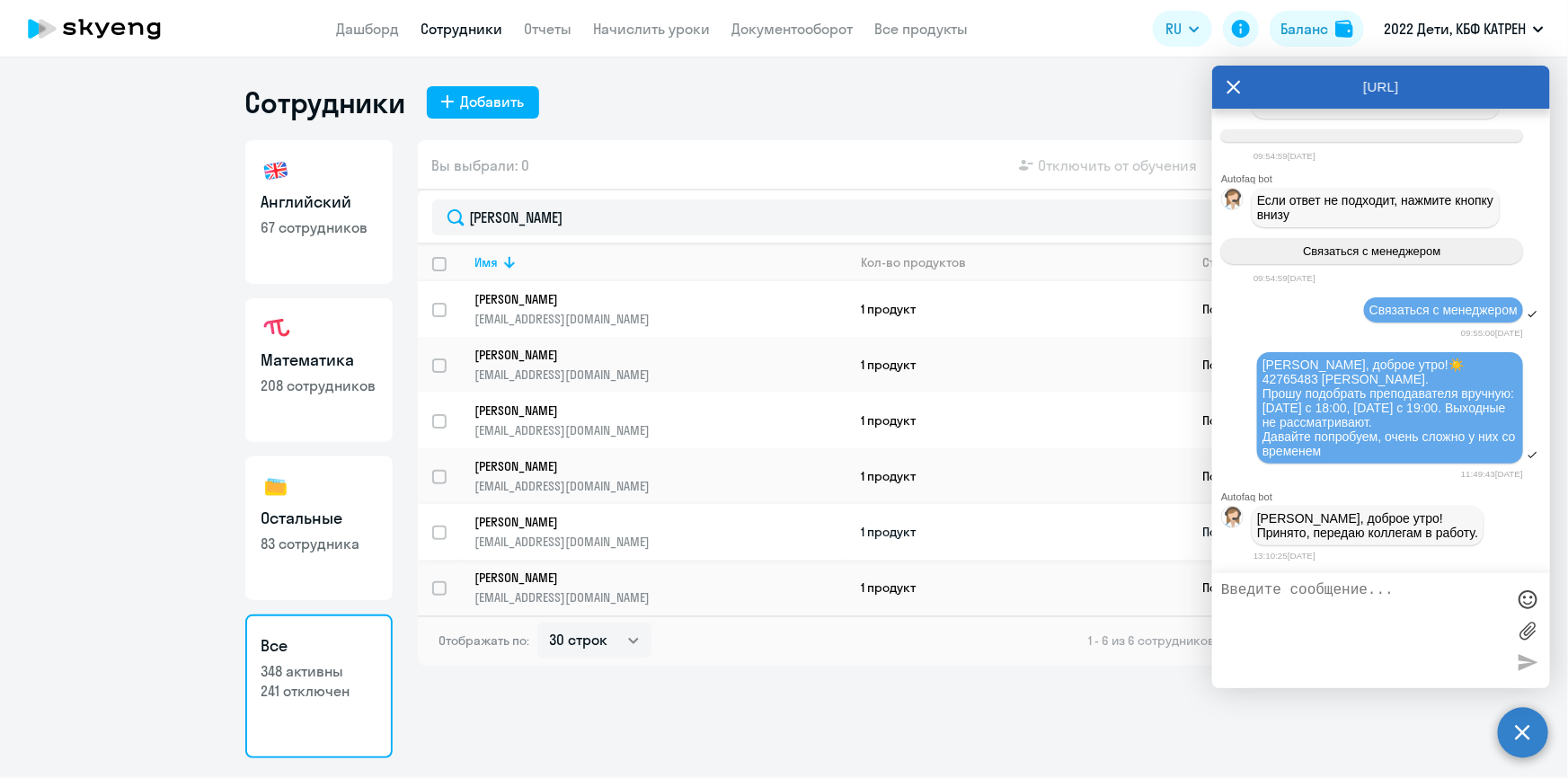
click at [575, 514] on p "[PERSON_NAME]" at bounding box center [649, 522] width 347 height 16
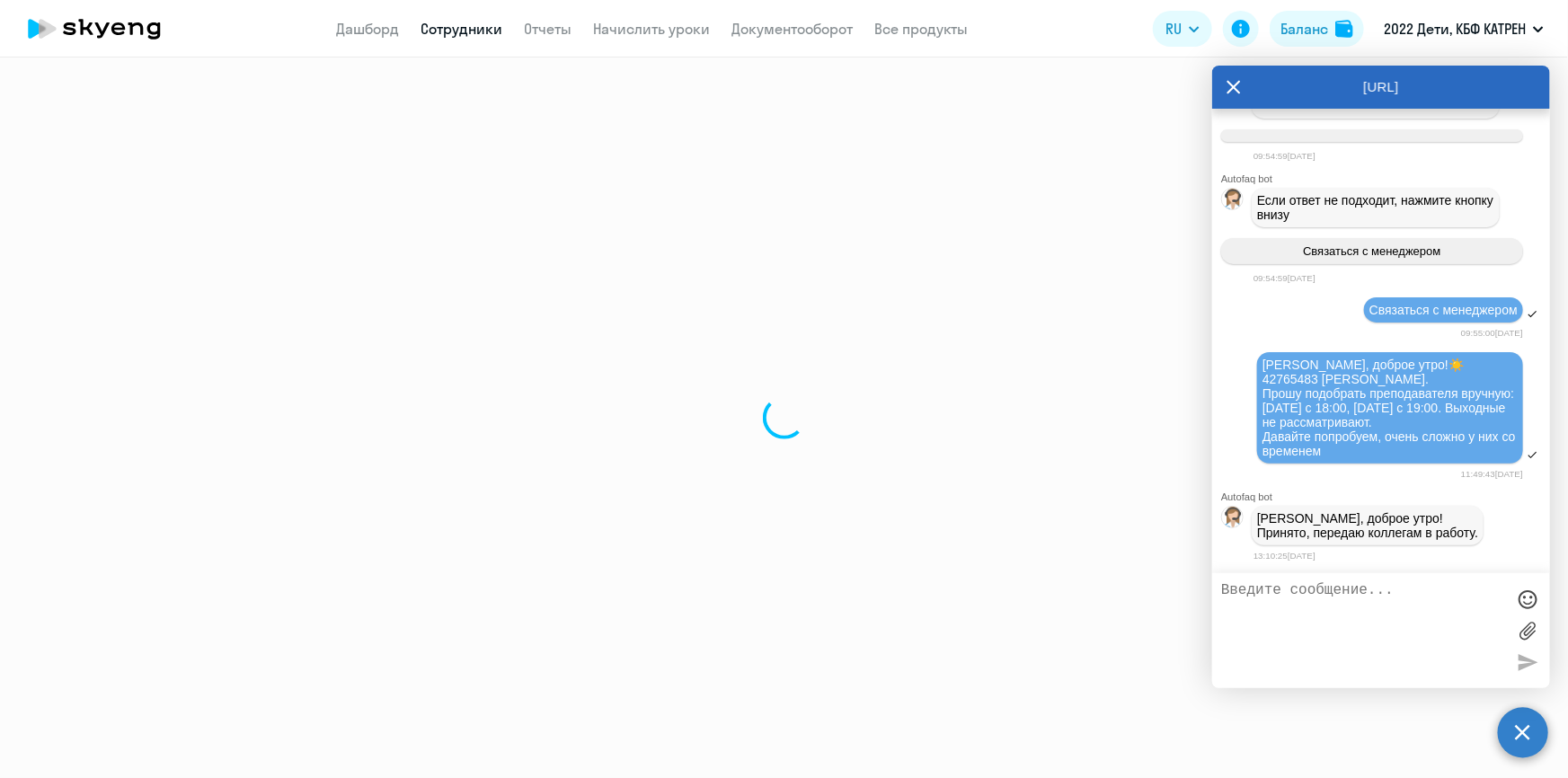
select select "math"
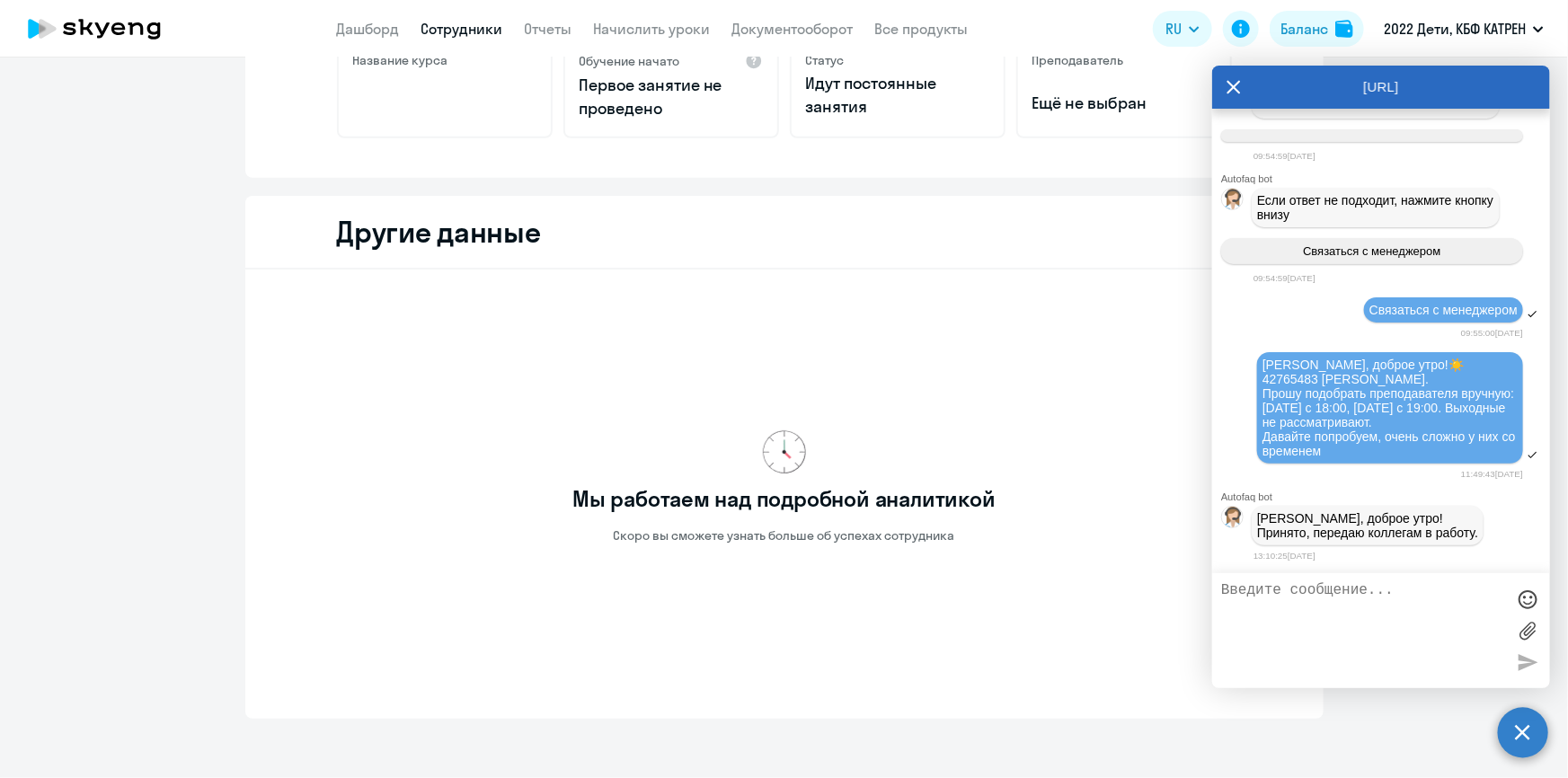
scroll to position [408, 0]
click at [478, 22] on link "Сотрудники" at bounding box center [462, 29] width 81 height 18
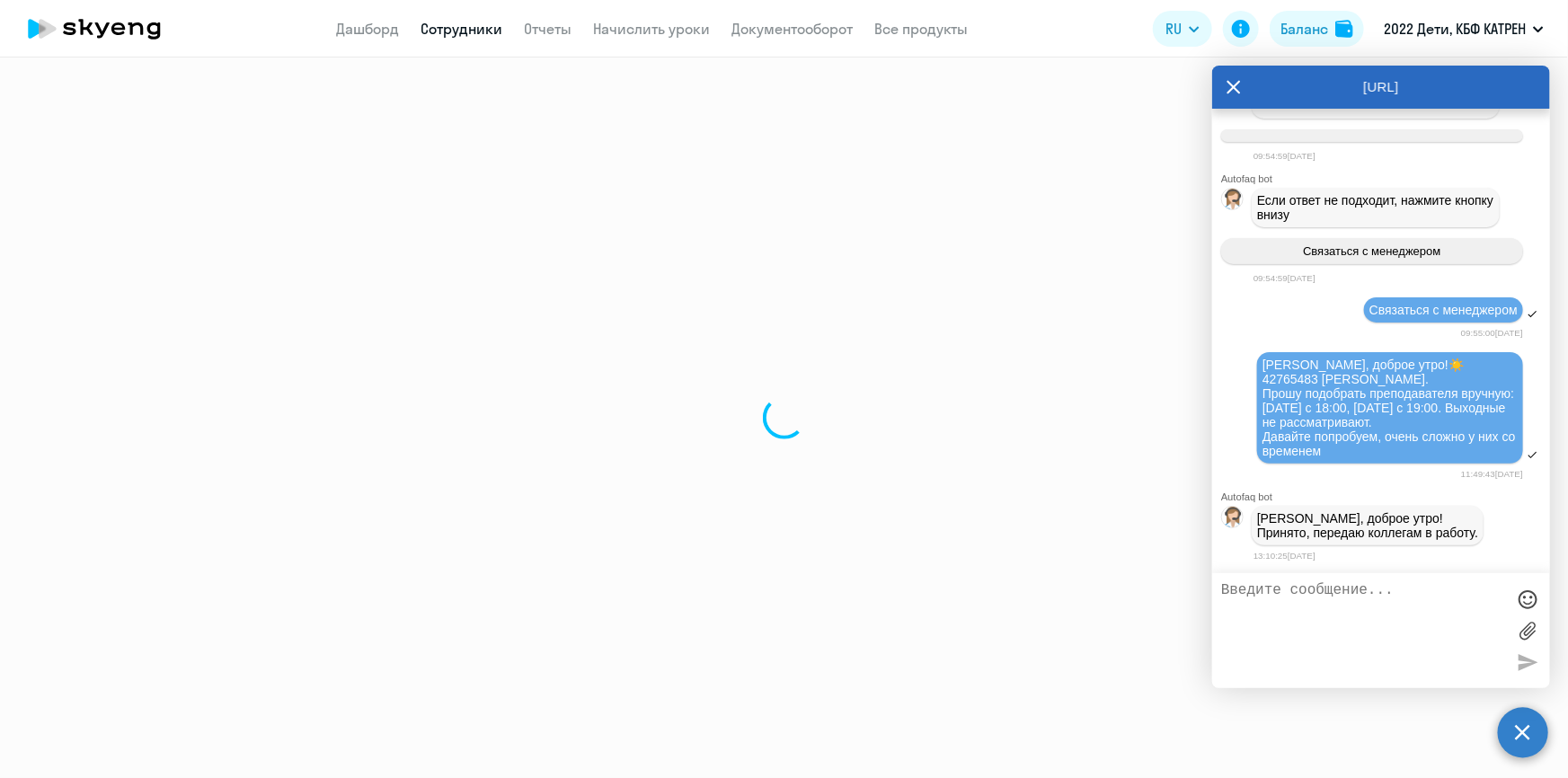
select select "30"
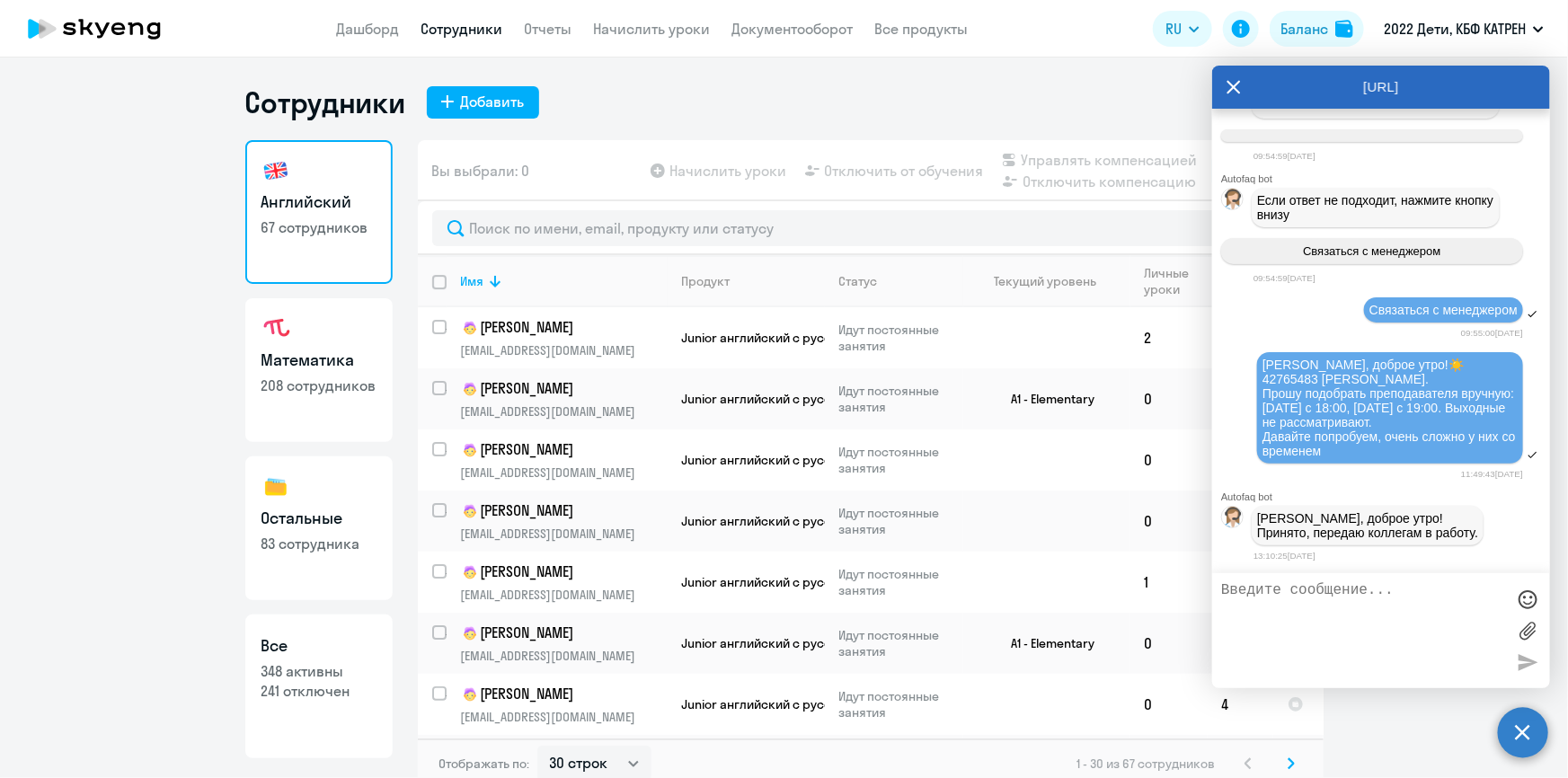
click at [347, 656] on h3 "Все" at bounding box center [318, 646] width 115 height 23
select select "30"
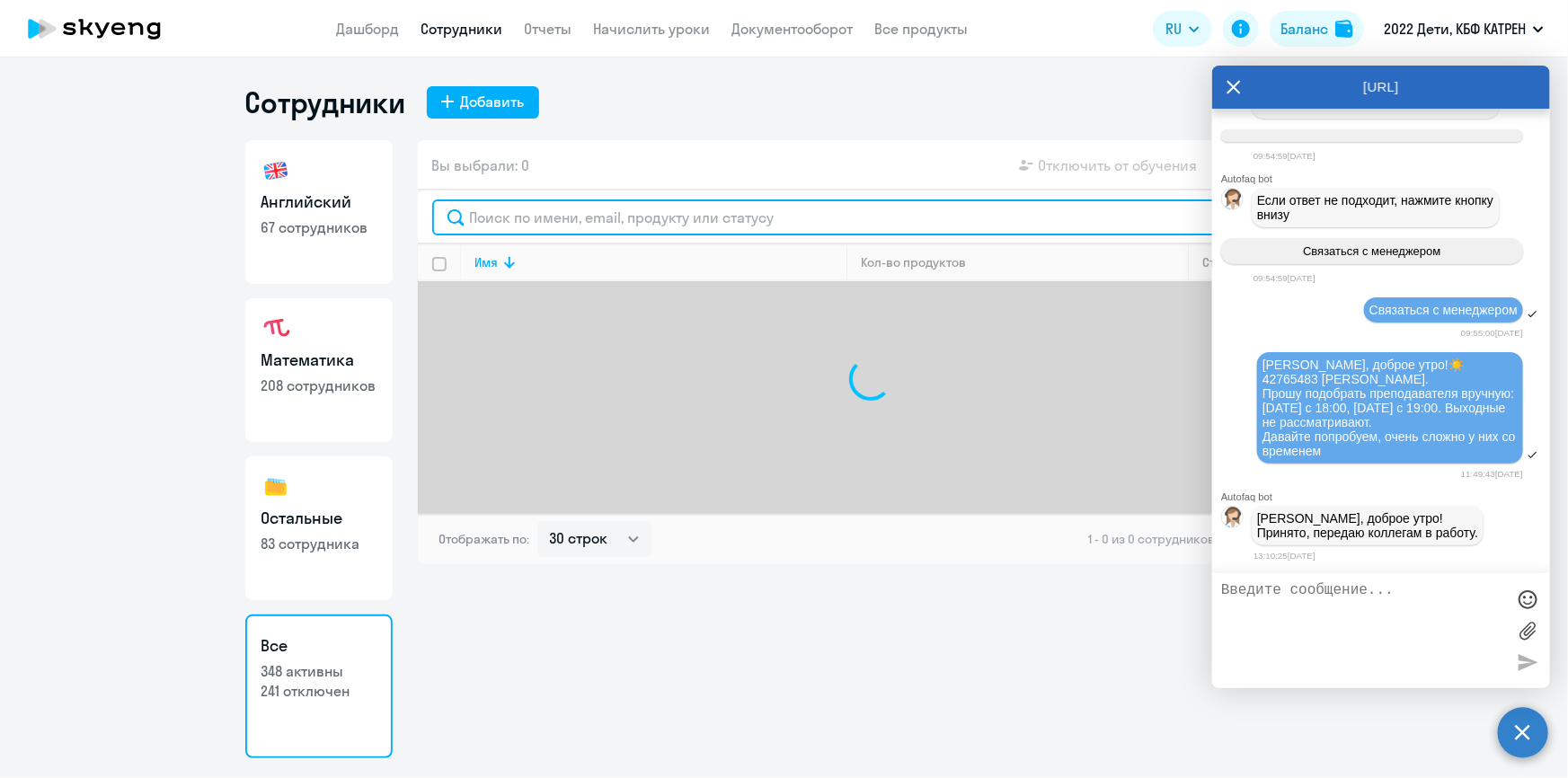
click at [524, 220] on input "text" at bounding box center [870, 218] width 878 height 36
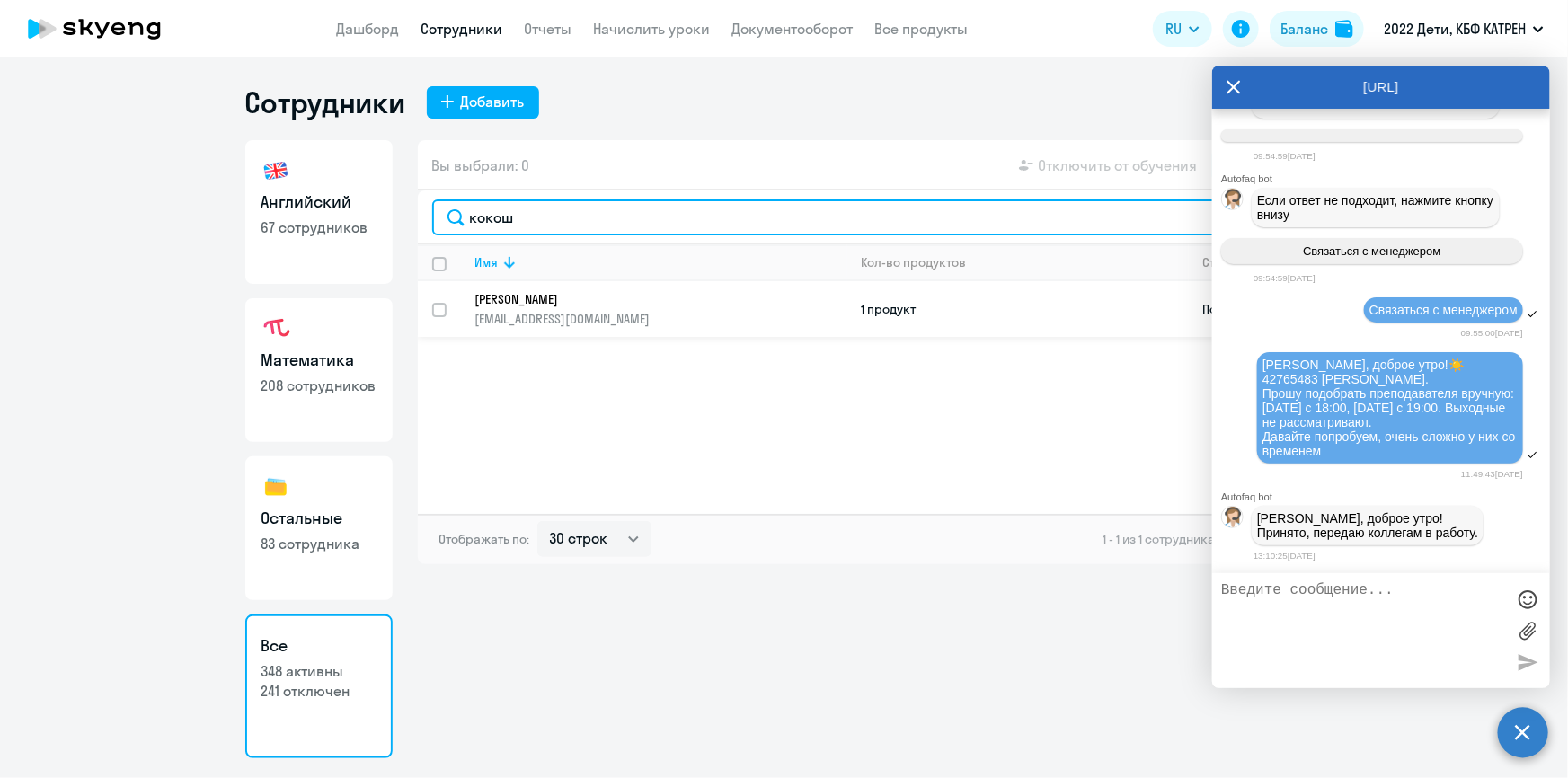
type input "кокош"
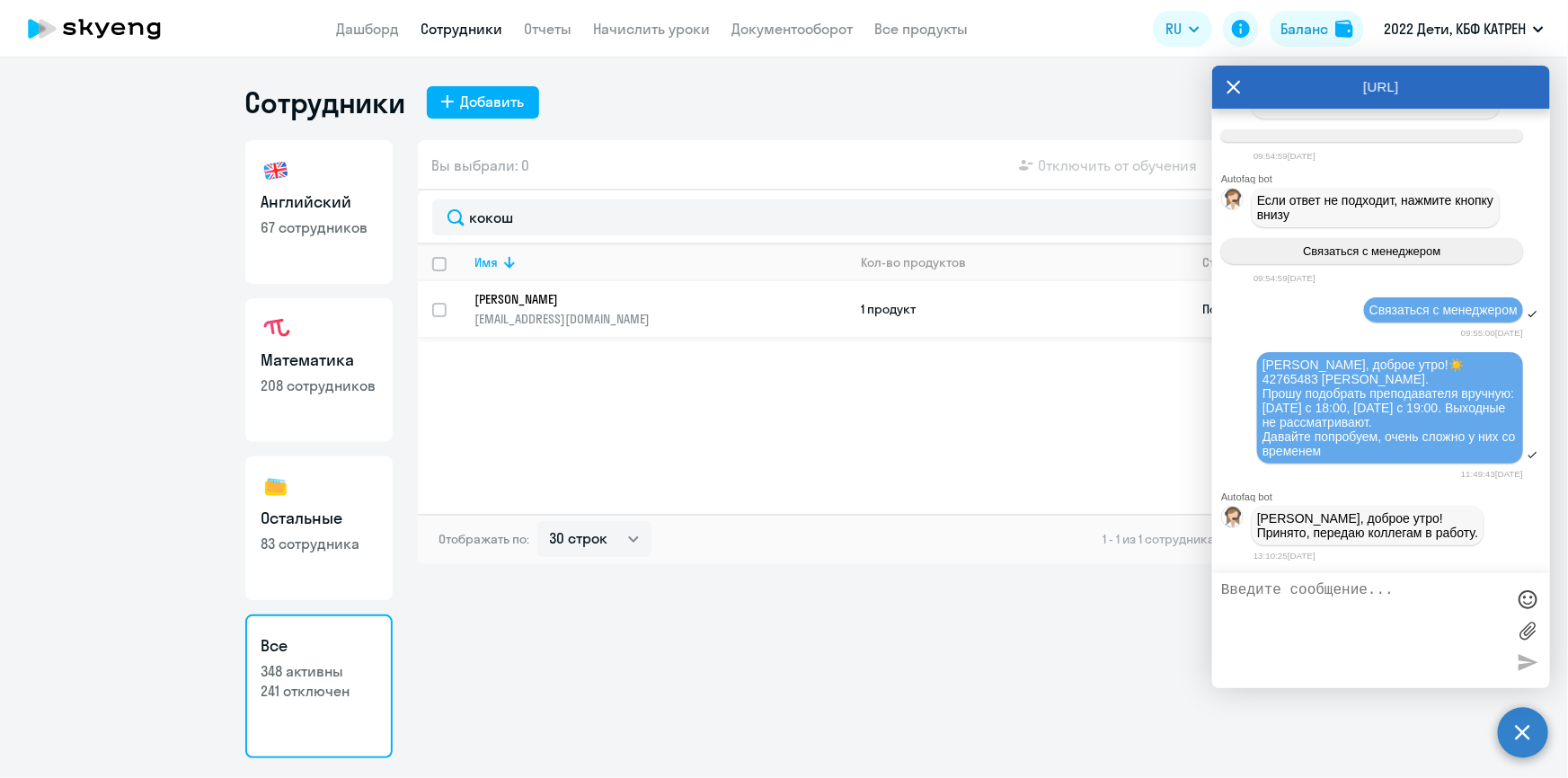
click at [550, 295] on p "[PERSON_NAME]" at bounding box center [649, 299] width 347 height 16
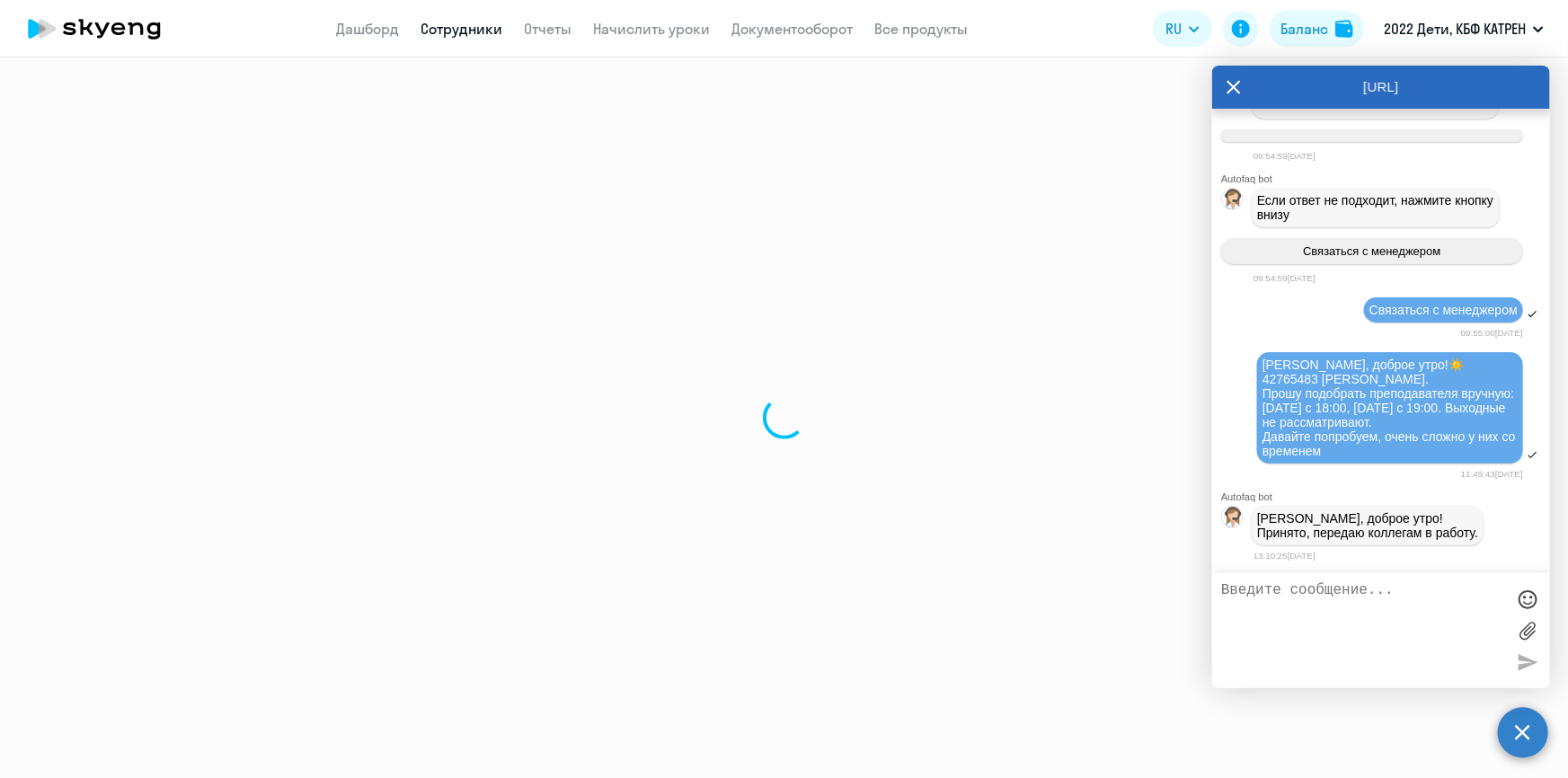
select select "english"
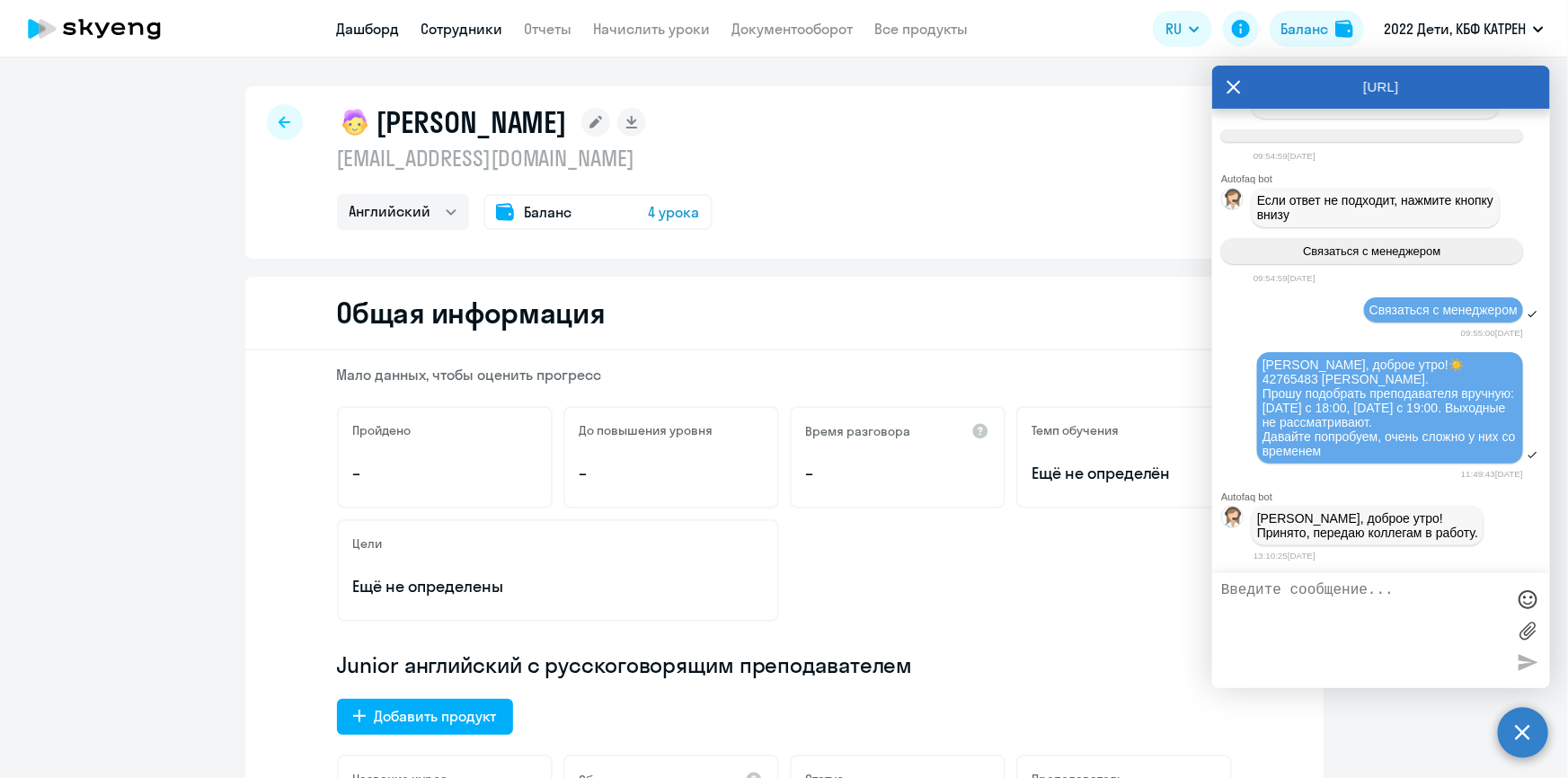
click at [371, 31] on link "Дашборд" at bounding box center [369, 29] width 63 height 18
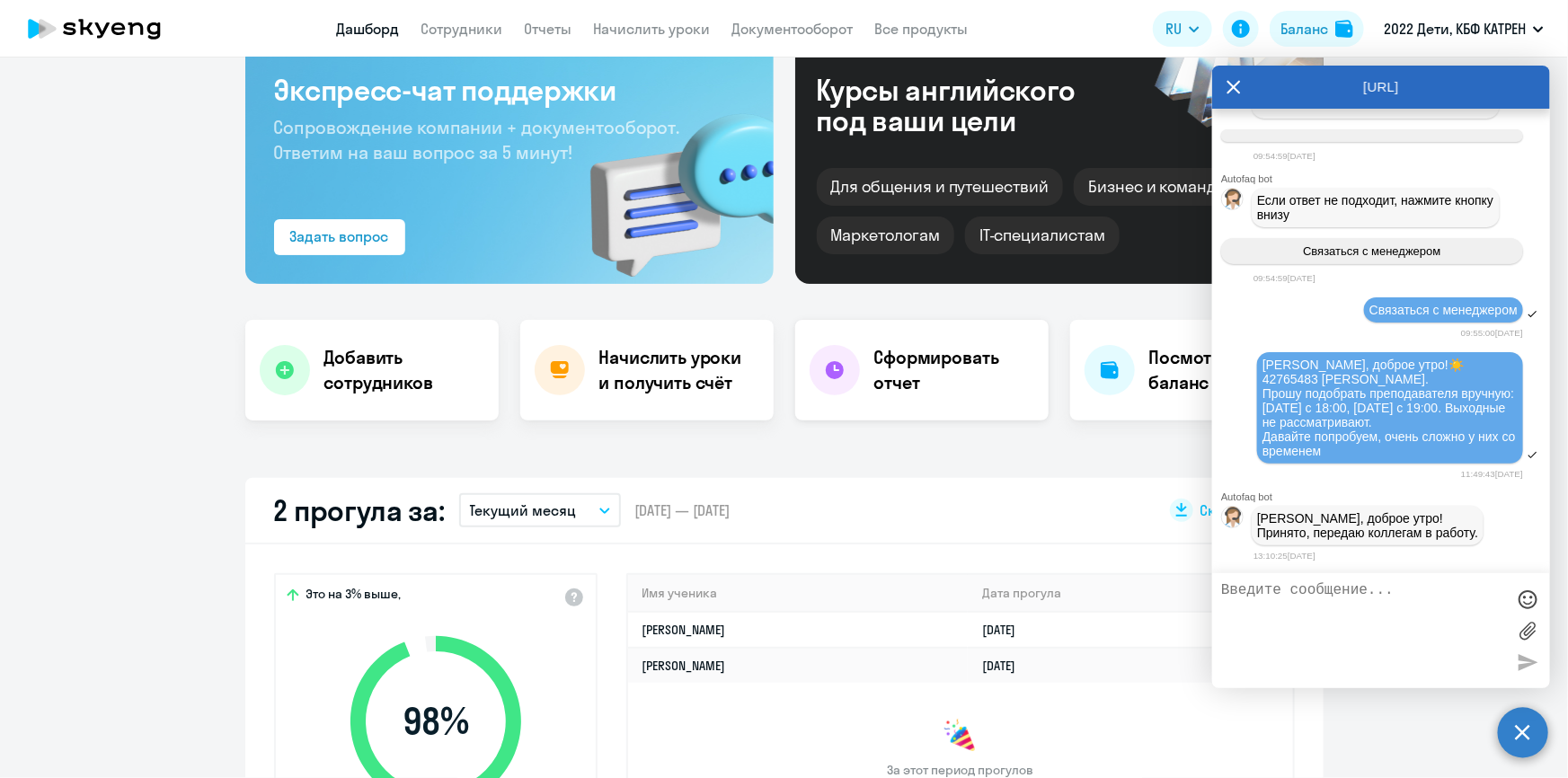
scroll to position [326, 0]
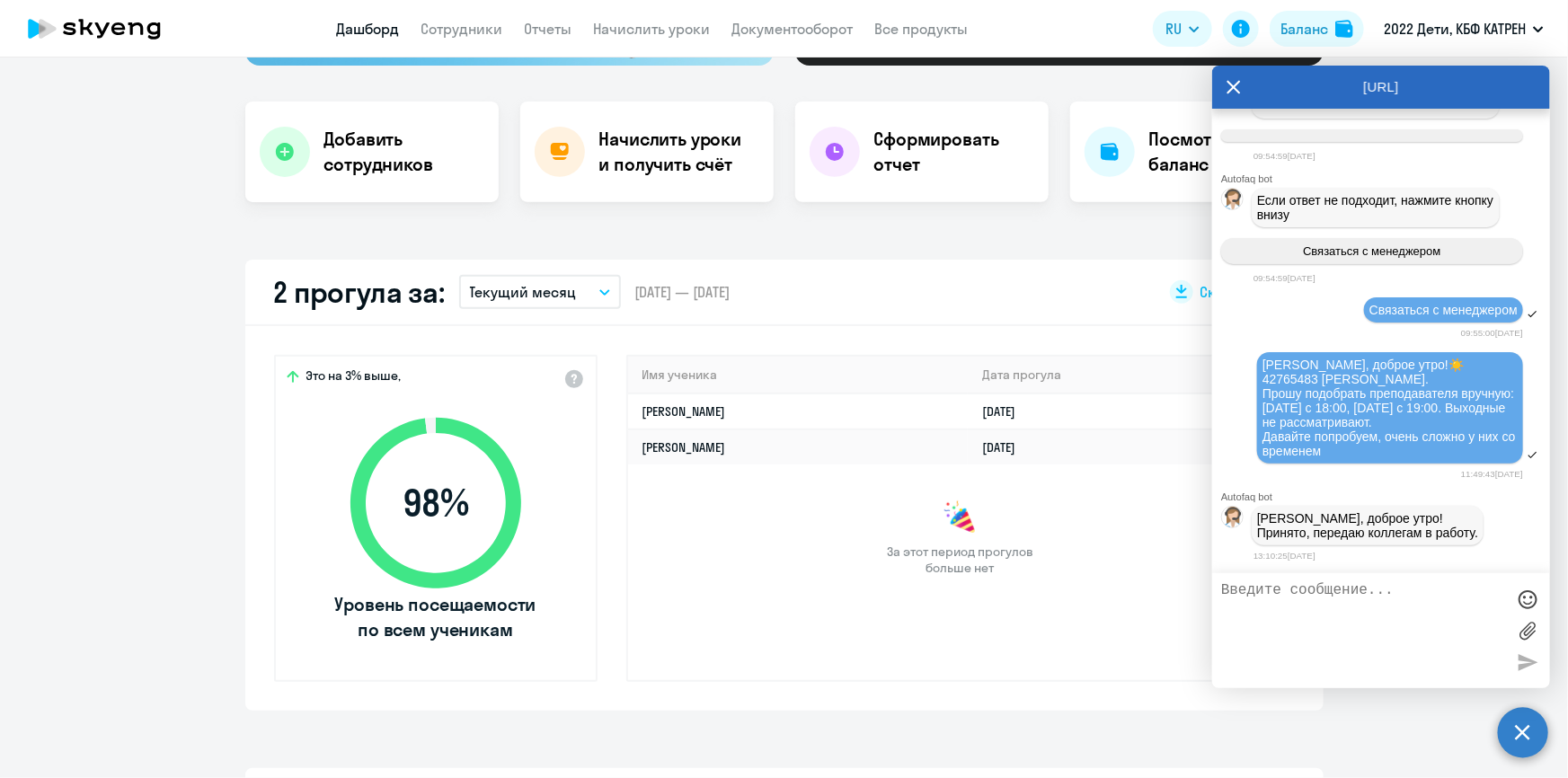
select select "30"
